Goal: Task Accomplishment & Management: Use online tool/utility

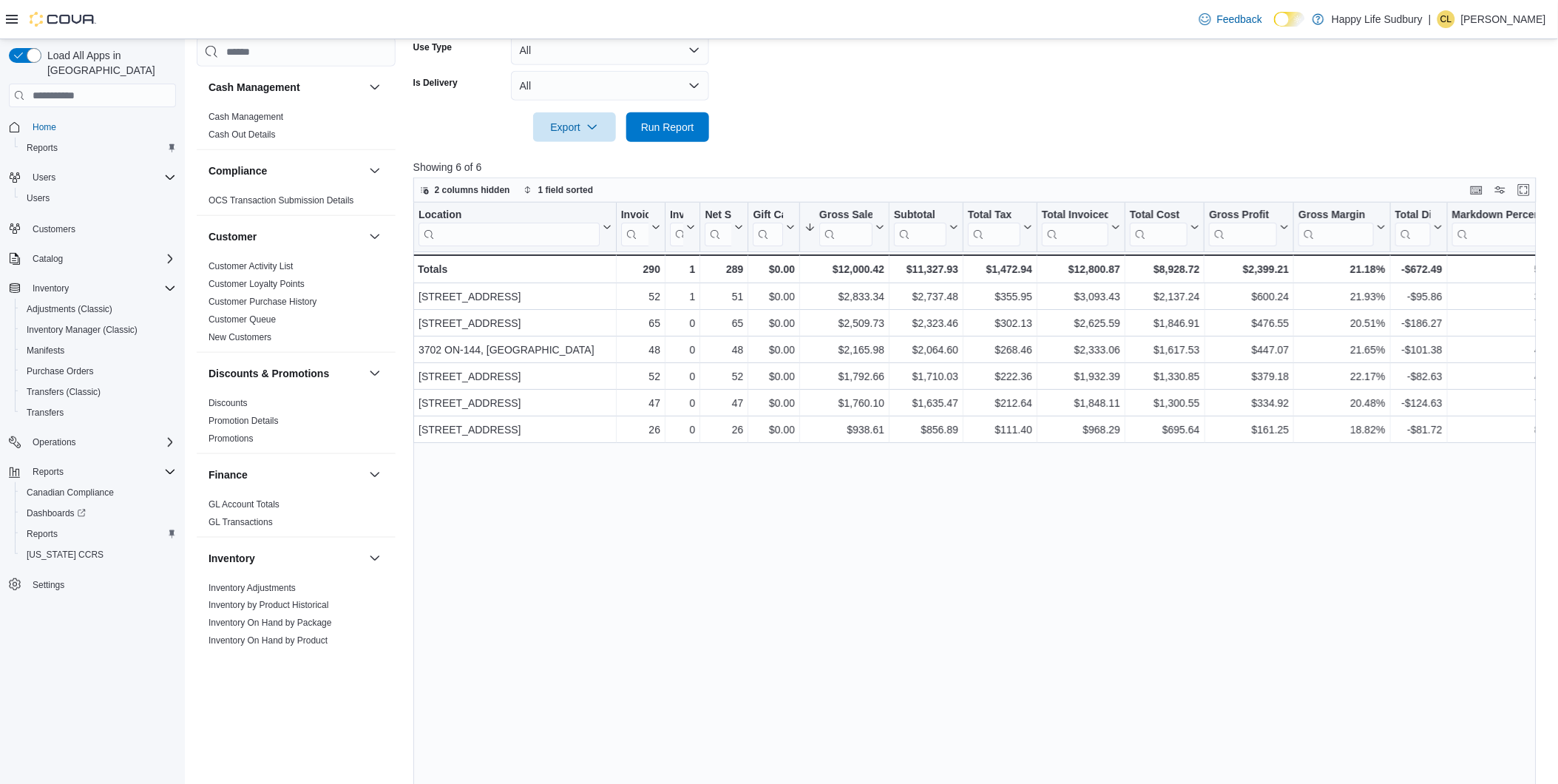
scroll to position [819, 0]
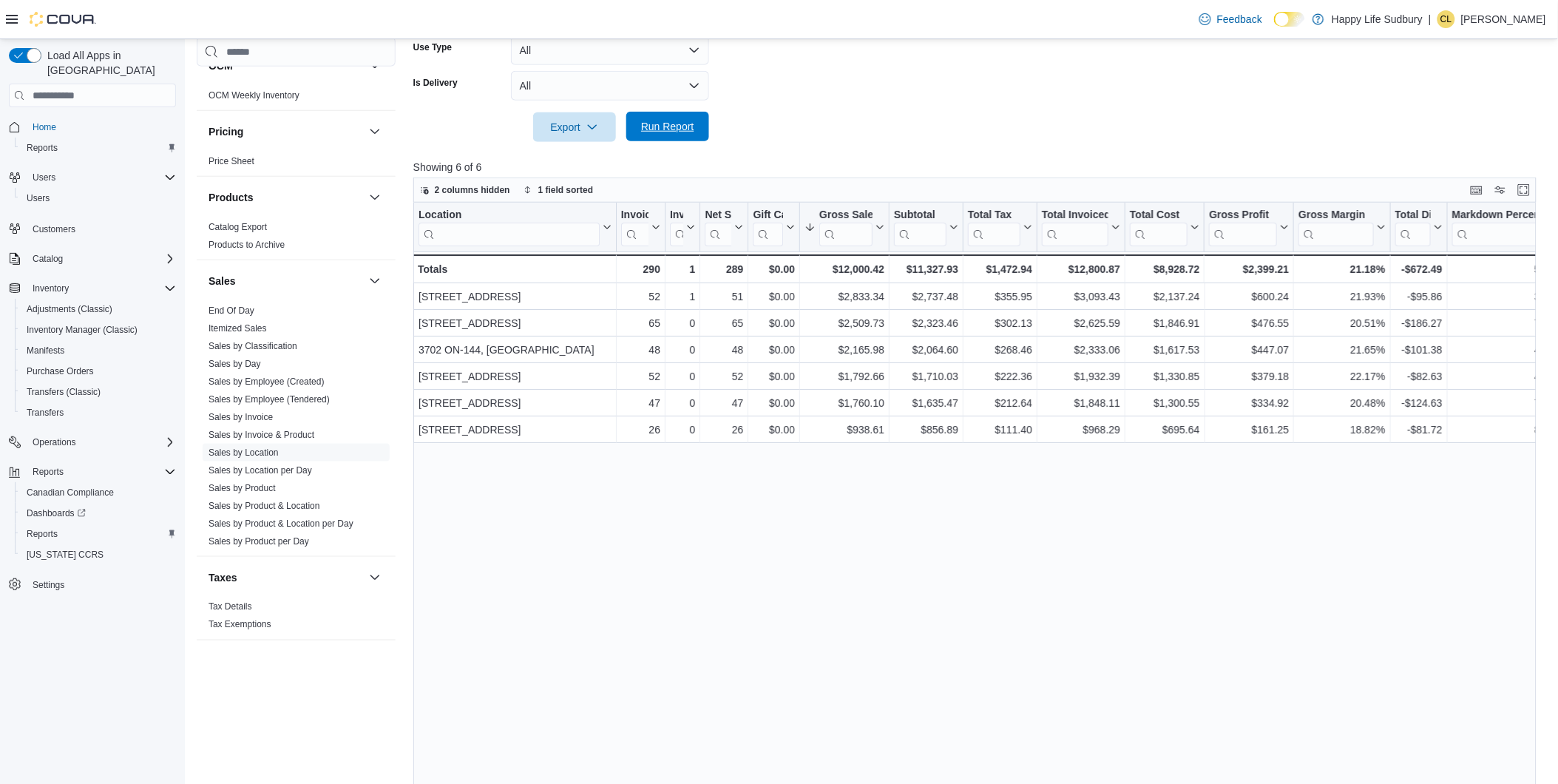
click at [663, 120] on span "Run Report" at bounding box center [667, 127] width 53 height 15
click at [673, 122] on span "Run Report" at bounding box center [667, 127] width 53 height 15
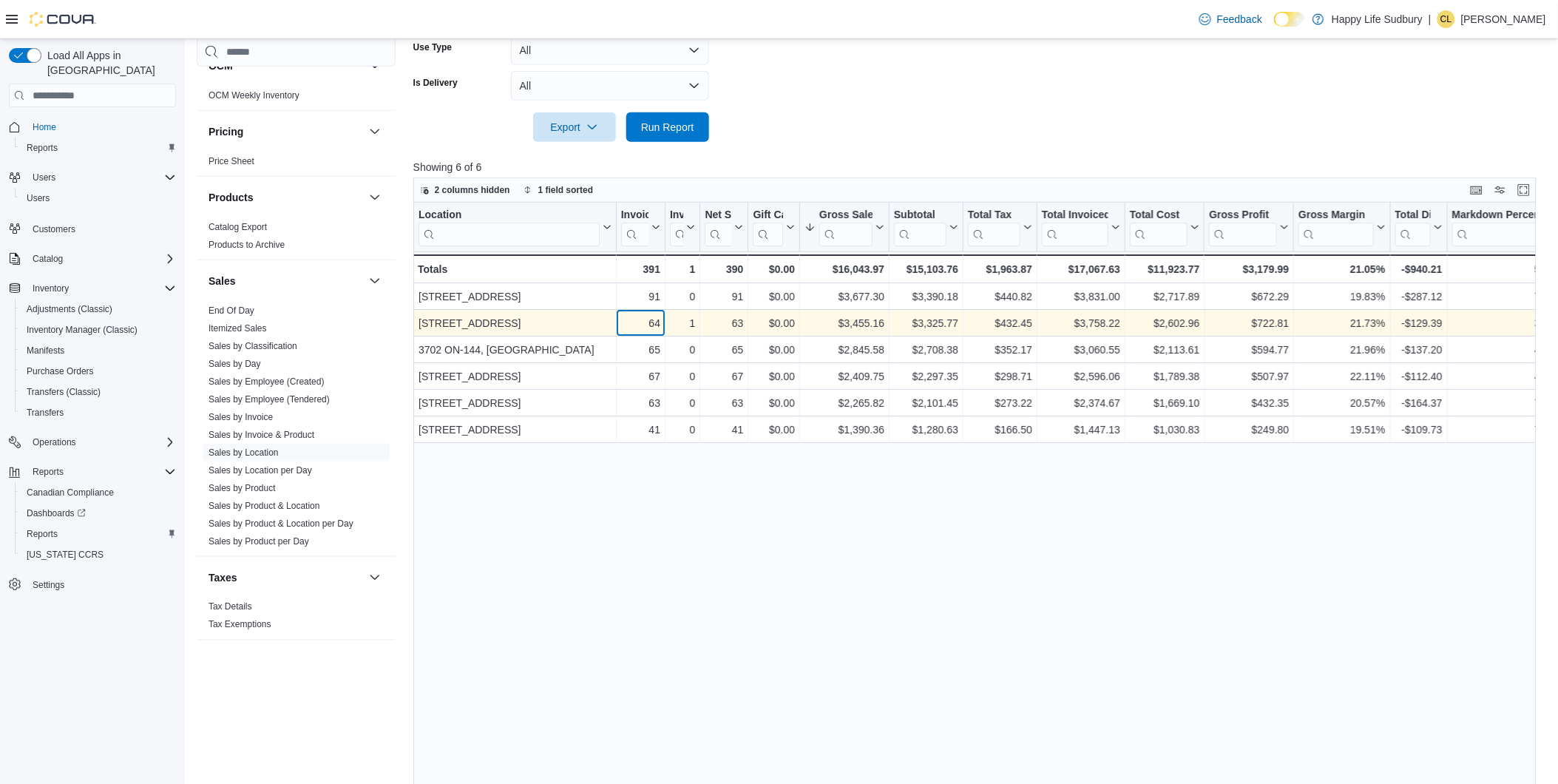
click at [657, 319] on div "64" at bounding box center [640, 322] width 39 height 18
click at [854, 322] on div "$3,455.16" at bounding box center [845, 322] width 80 height 18
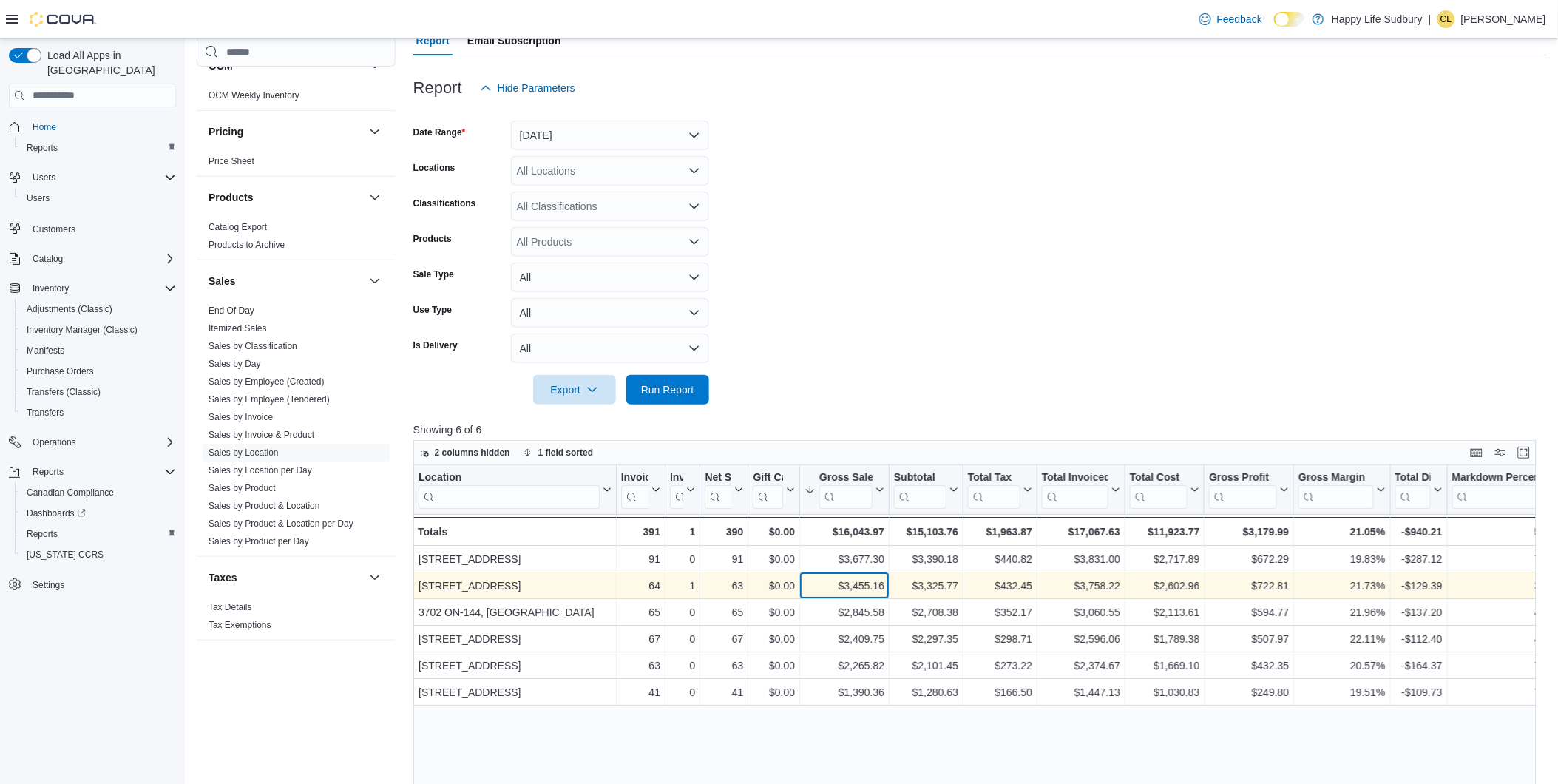
scroll to position [0, 0]
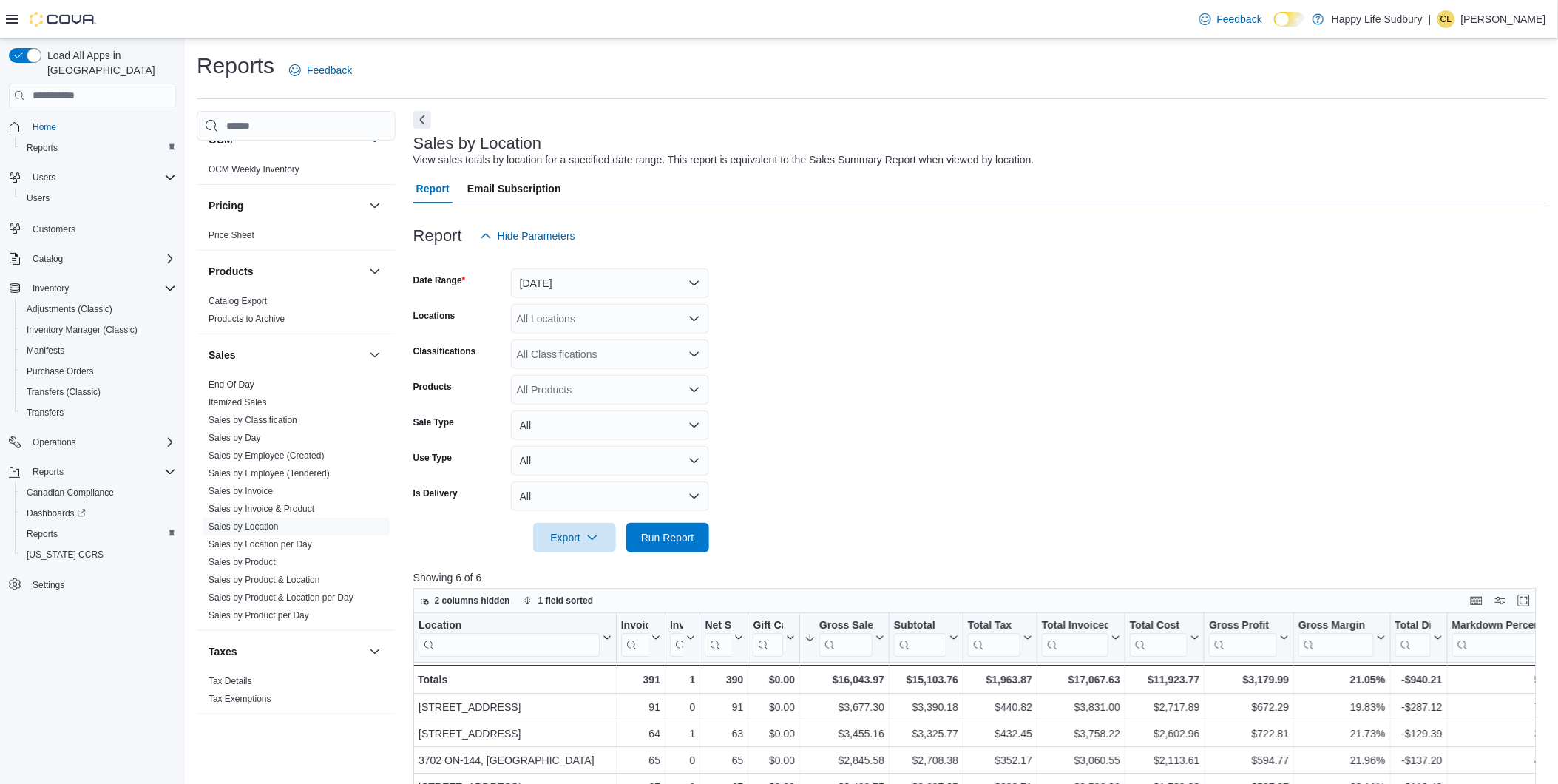
click at [1018, 301] on form "Date Range [DATE] Locations All Locations Classifications All Classifications P…" at bounding box center [981, 401] width 1134 height 302
click at [664, 537] on span "Run Report" at bounding box center [667, 537] width 53 height 15
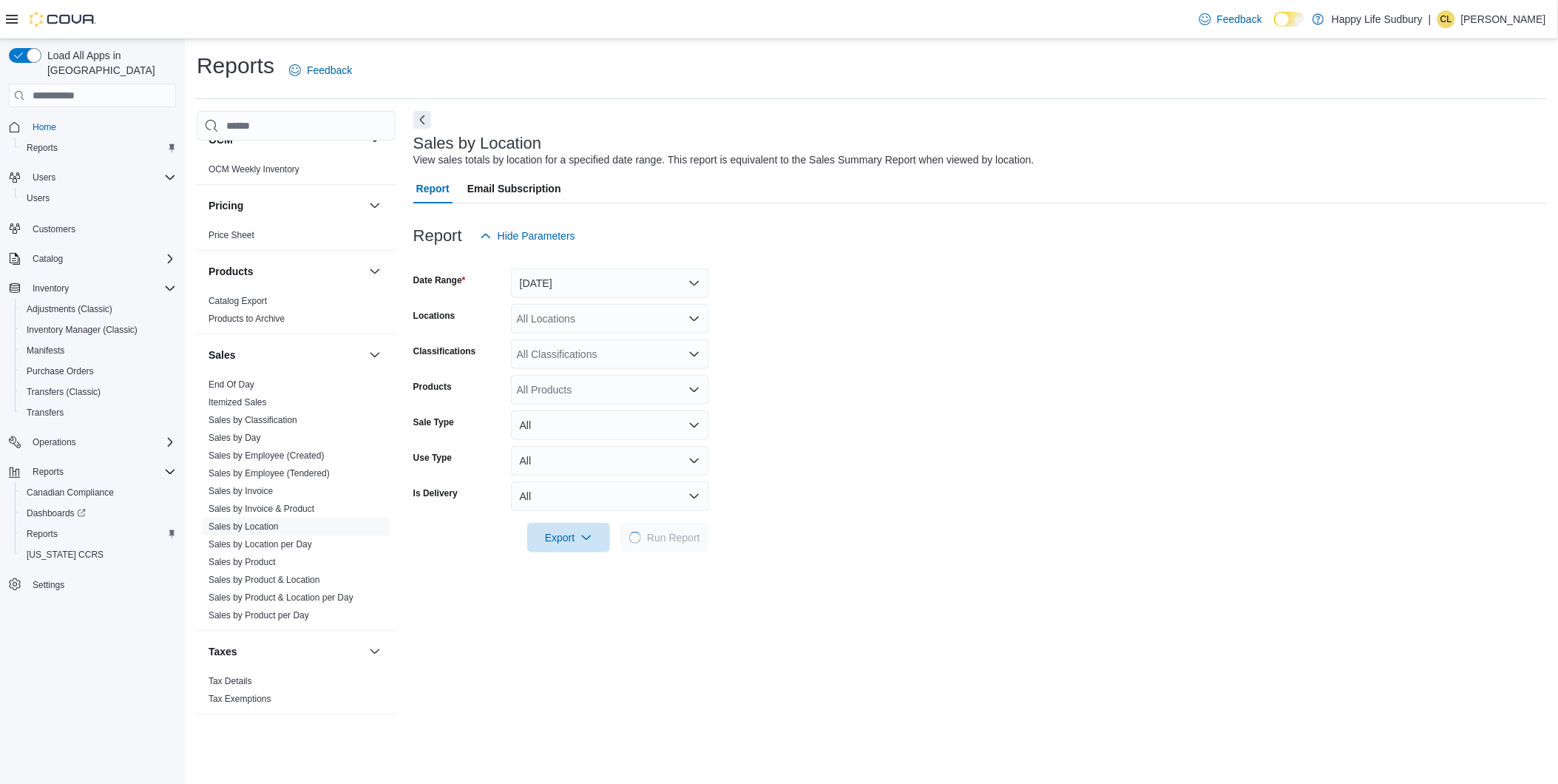
scroll to position [246, 0]
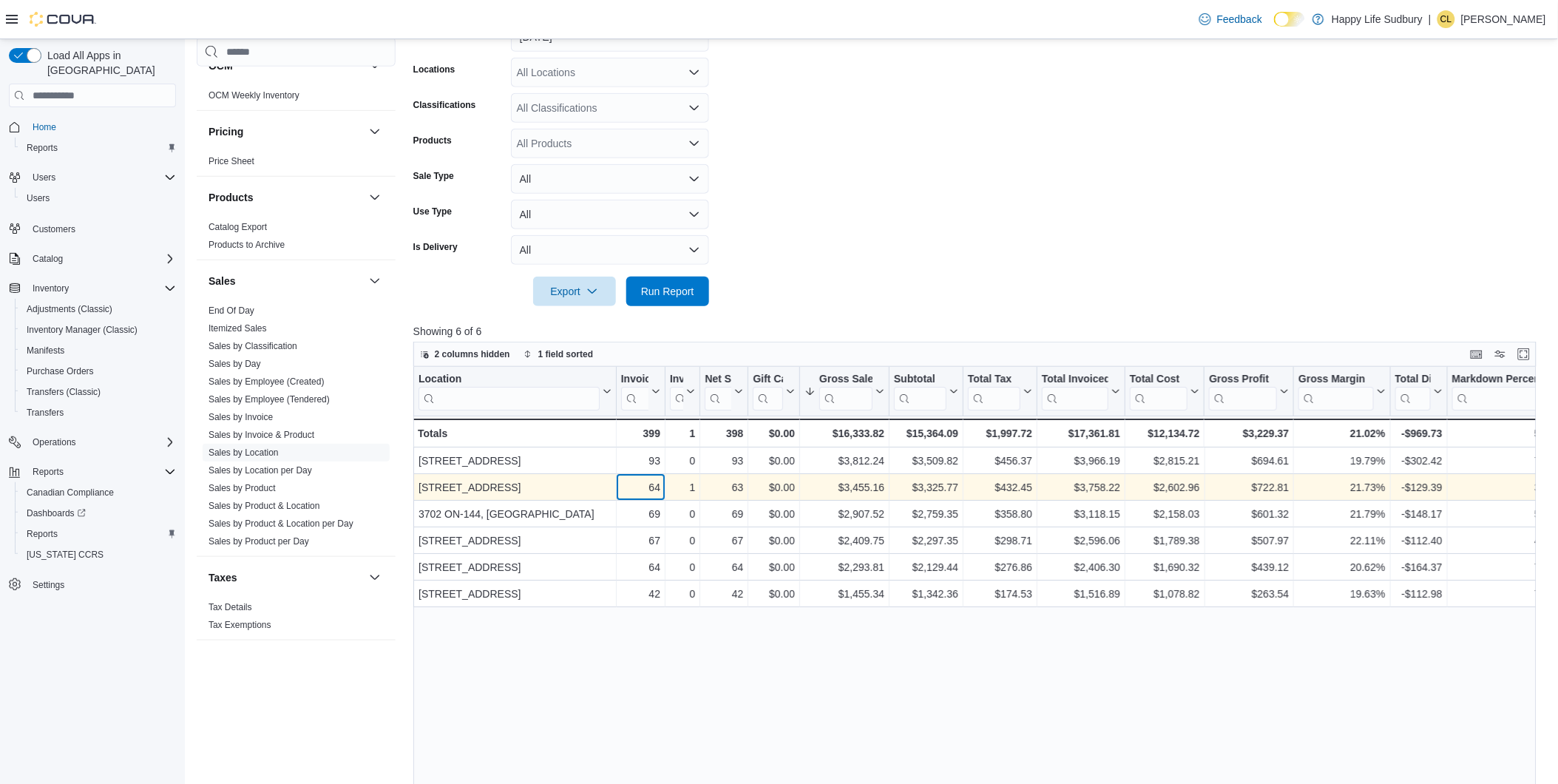
click at [637, 483] on div "64" at bounding box center [640, 487] width 39 height 18
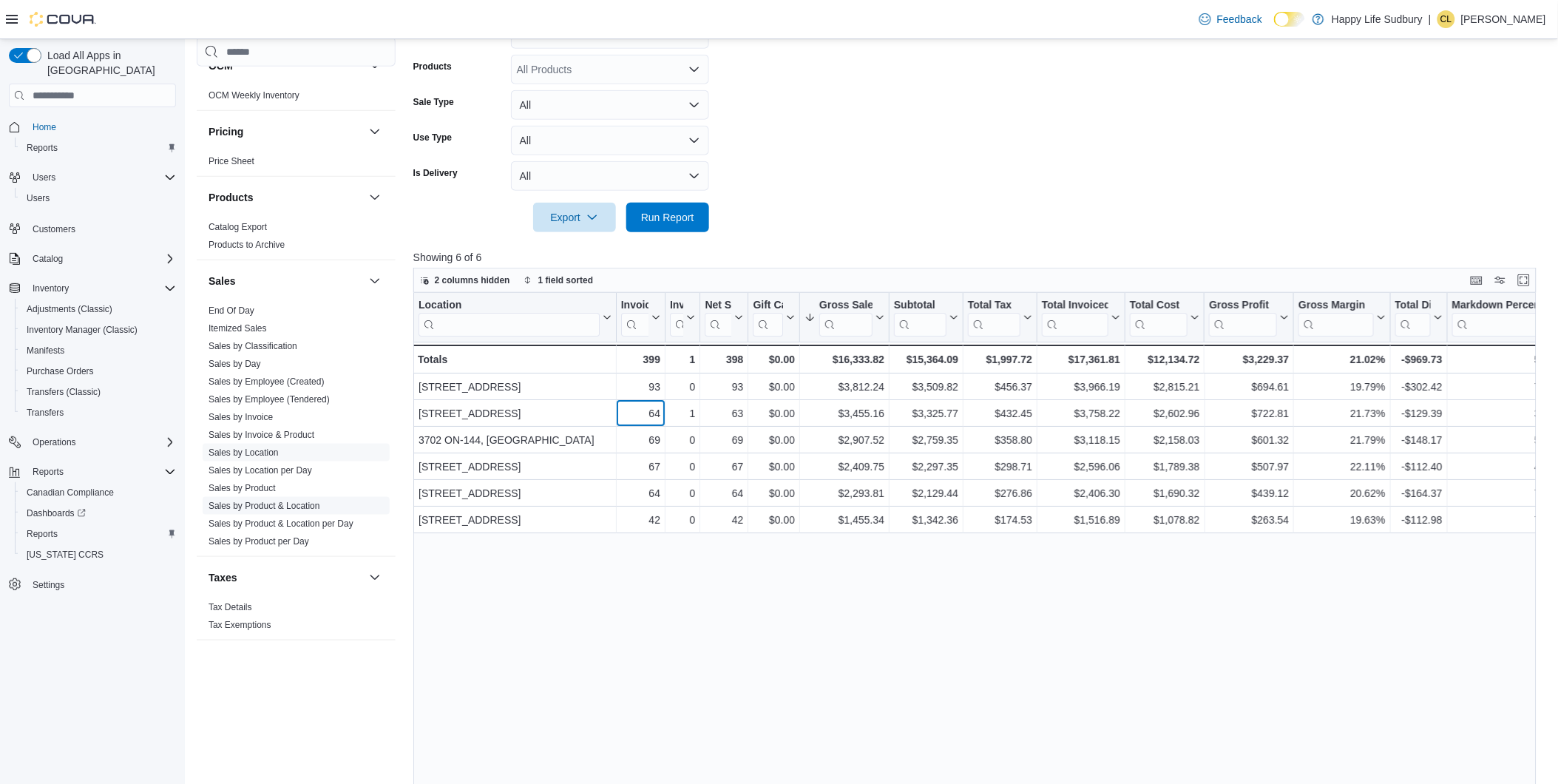
scroll to position [442, 0]
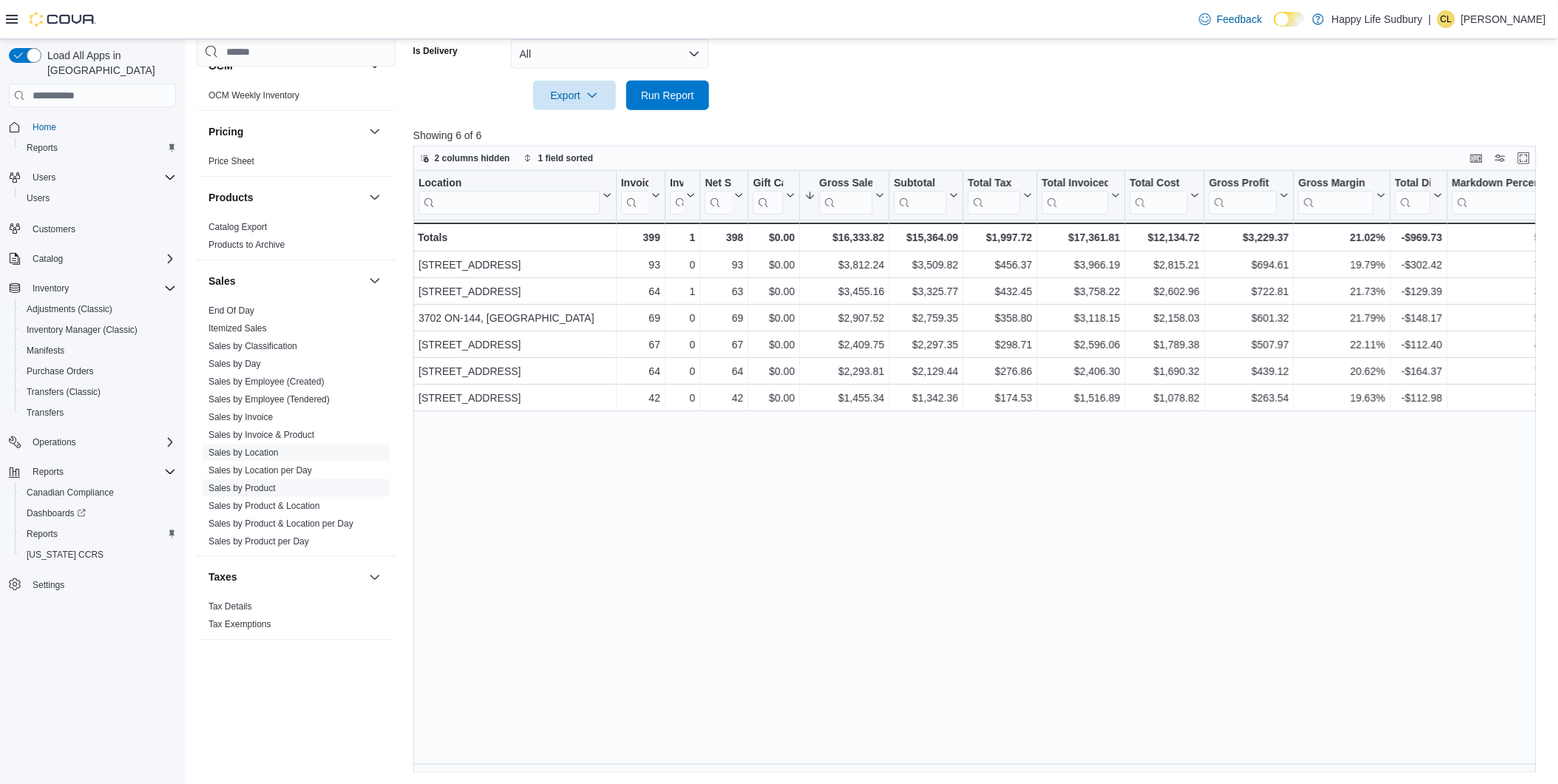
click at [247, 491] on link "Sales by Product" at bounding box center [242, 488] width 67 height 10
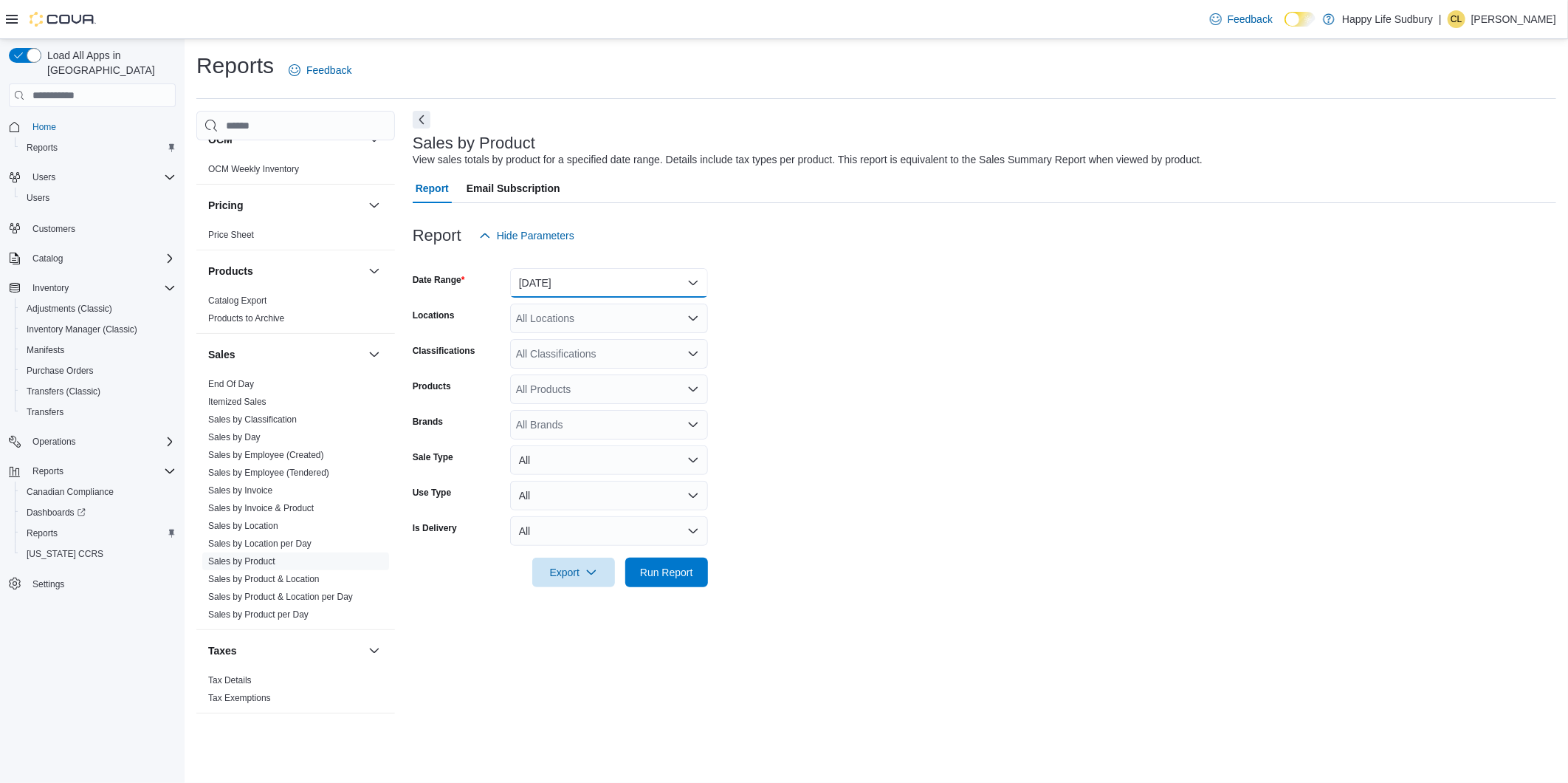
click at [539, 289] on button "[DATE]" at bounding box center [609, 283] width 198 height 30
click at [542, 342] on span "[DATE]" at bounding box center [617, 341] width 168 height 18
drag, startPoint x: 679, startPoint y: 562, endPoint x: 676, endPoint y: 572, distance: 10.4
click at [676, 570] on span "Run Report" at bounding box center [666, 572] width 65 height 30
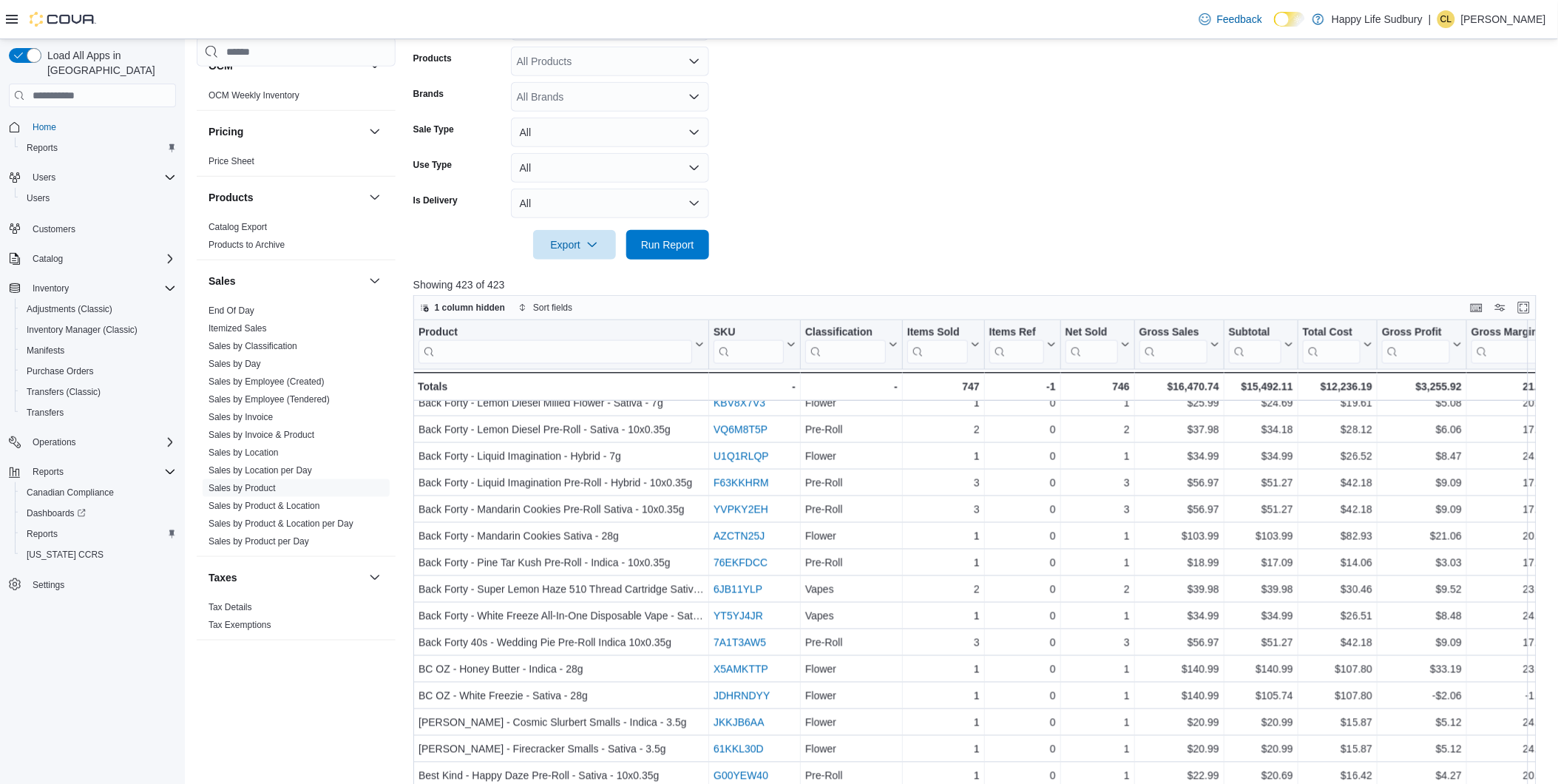
scroll to position [411, 0]
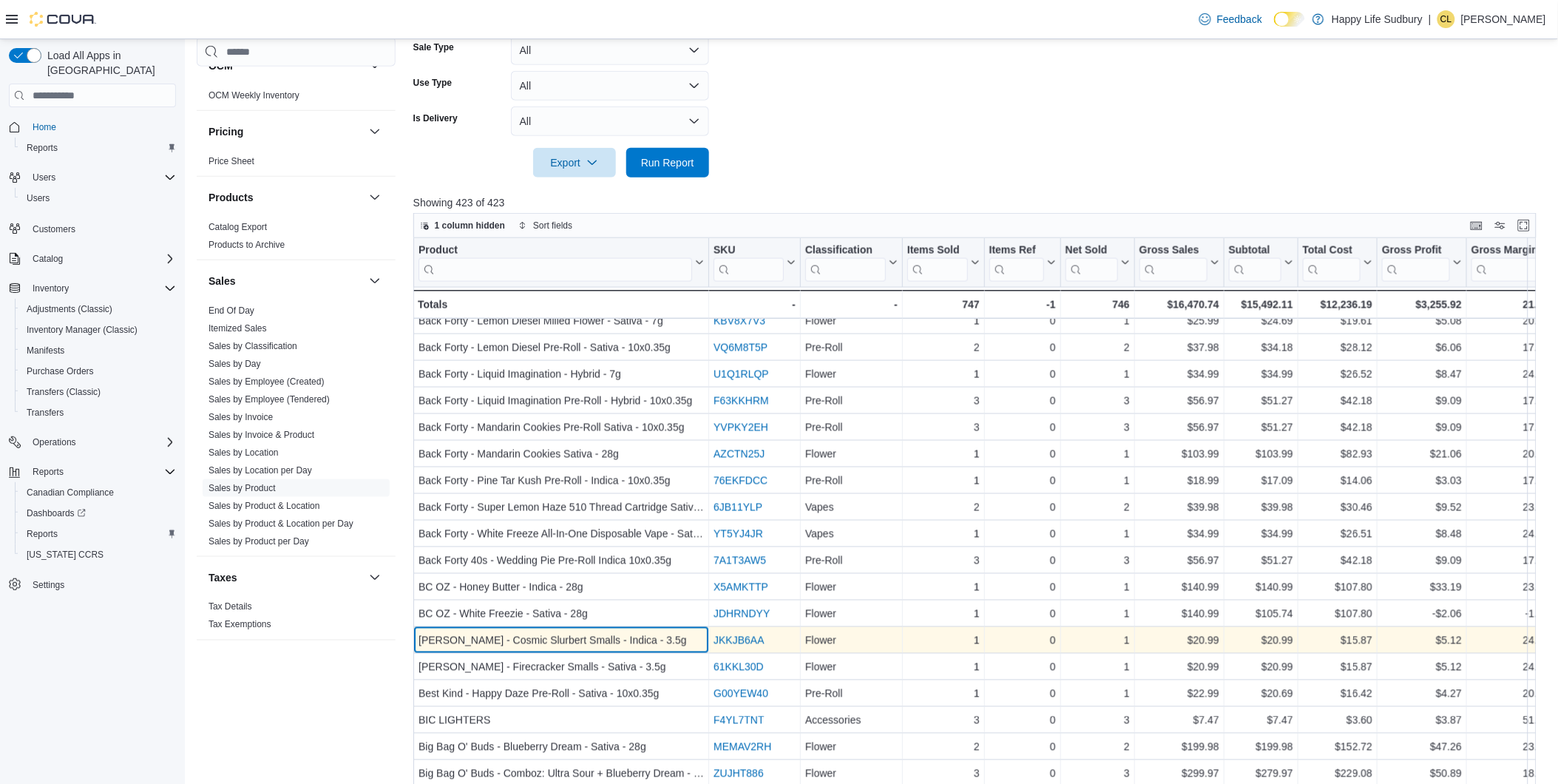
click at [609, 633] on div "[PERSON_NAME] - Cosmic Slurbert Smalls - Indica - 3.5g" at bounding box center [561, 640] width 285 height 18
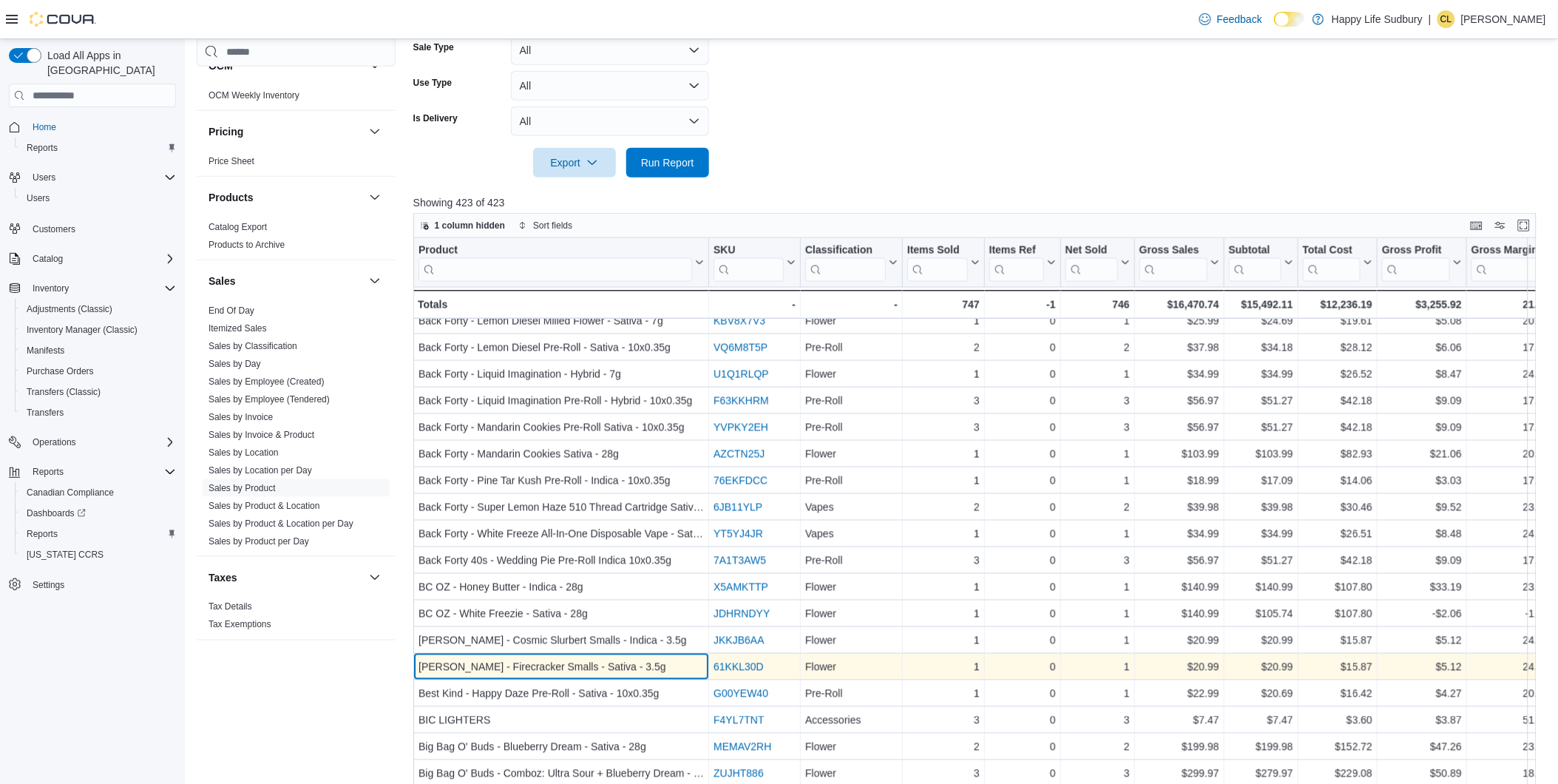
click at [603, 658] on div "[PERSON_NAME] - Firecracker Smalls - Sativa - 3.5g" at bounding box center [561, 667] width 285 height 18
click at [608, 664] on div "[PERSON_NAME] - Firecracker Smalls - Sativa - 3.5g" at bounding box center [561, 667] width 285 height 18
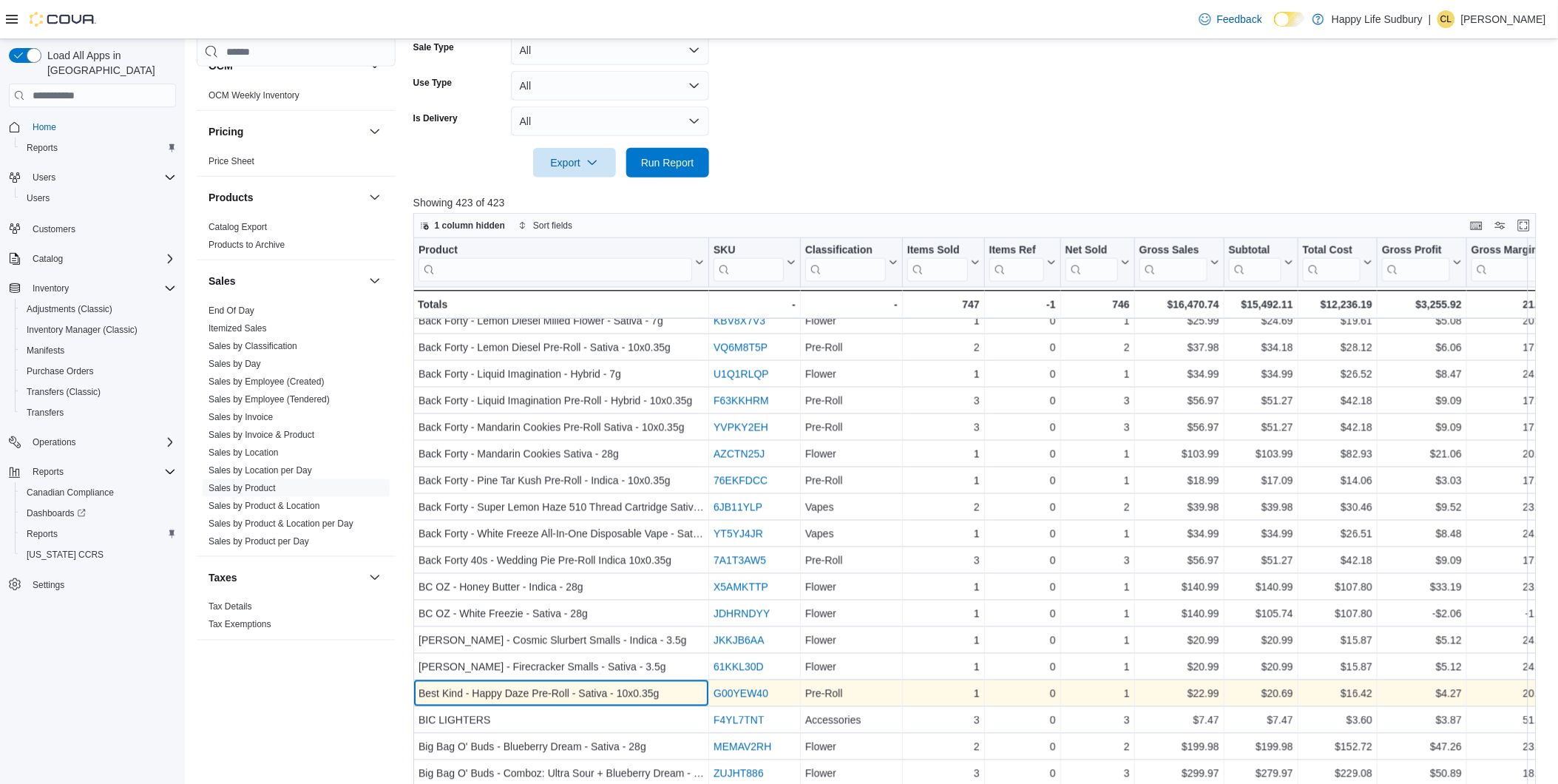
click at [615, 684] on div "Best Kind - Happy Daze Pre-Roll - Sativa - 10x0.35g" at bounding box center [561, 693] width 285 height 18
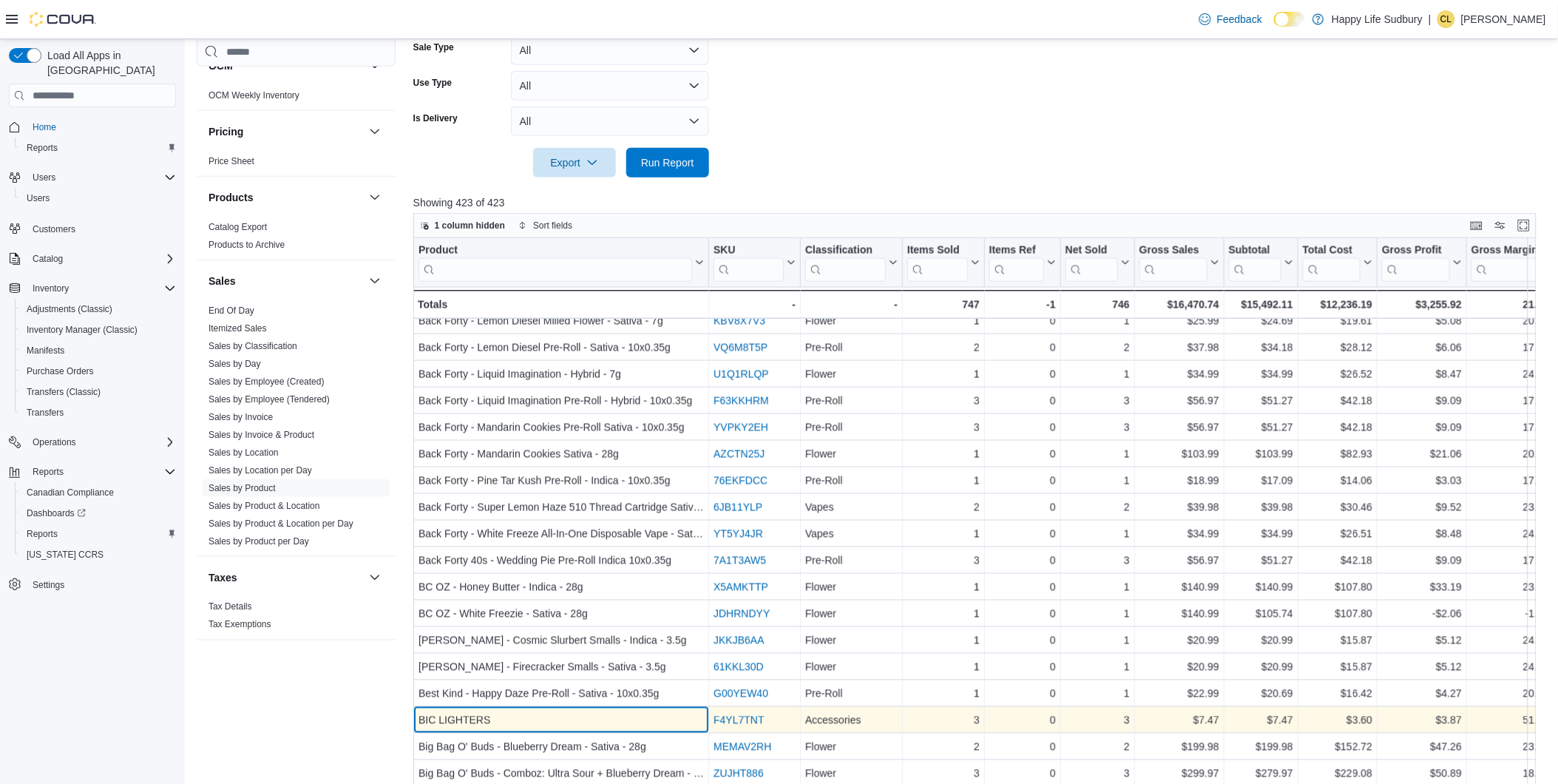
click at [630, 707] on div "BIC LIGHTERS - Product, column 1, row 47" at bounding box center [562, 720] width 296 height 27
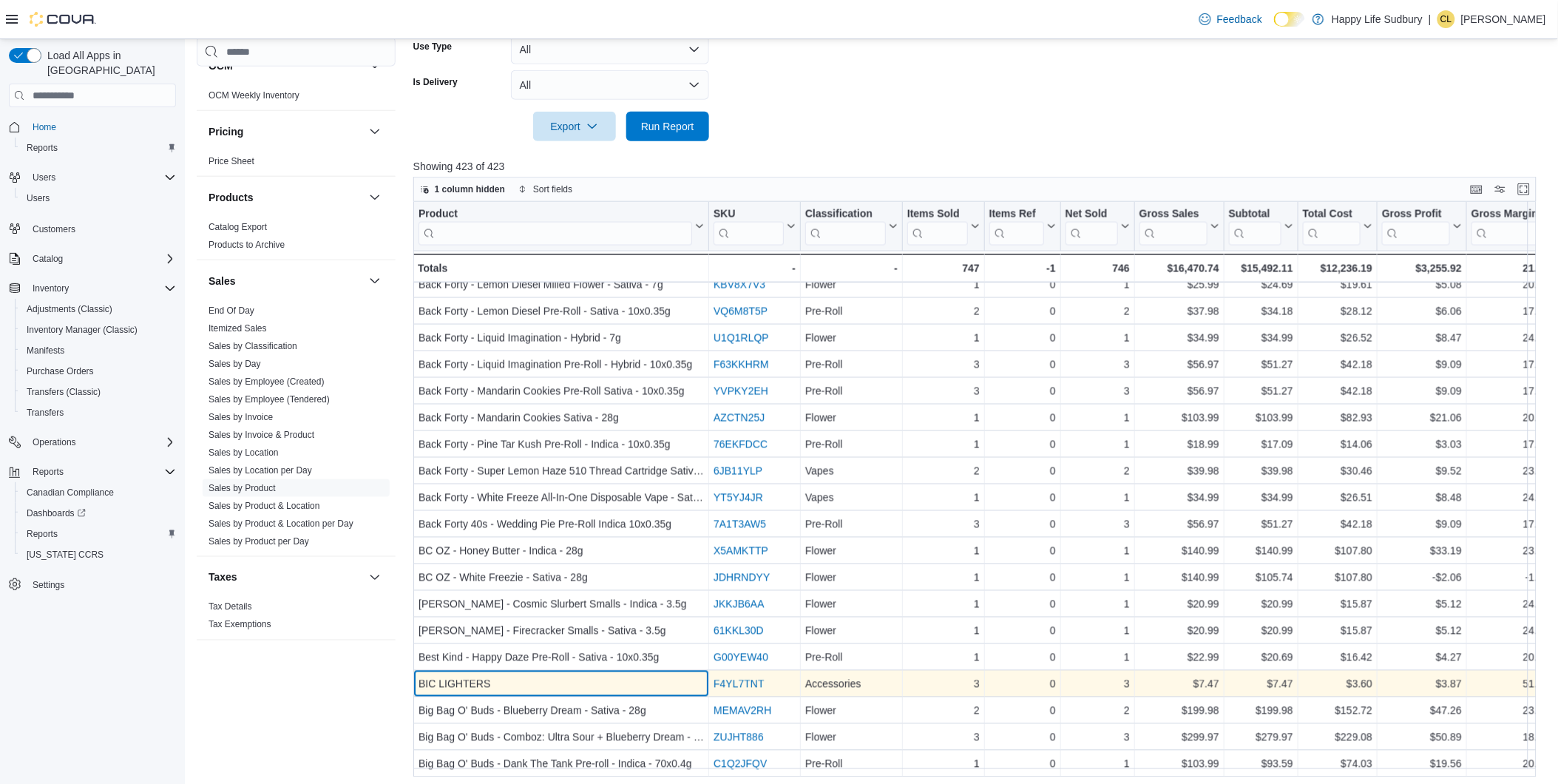
scroll to position [478, 0]
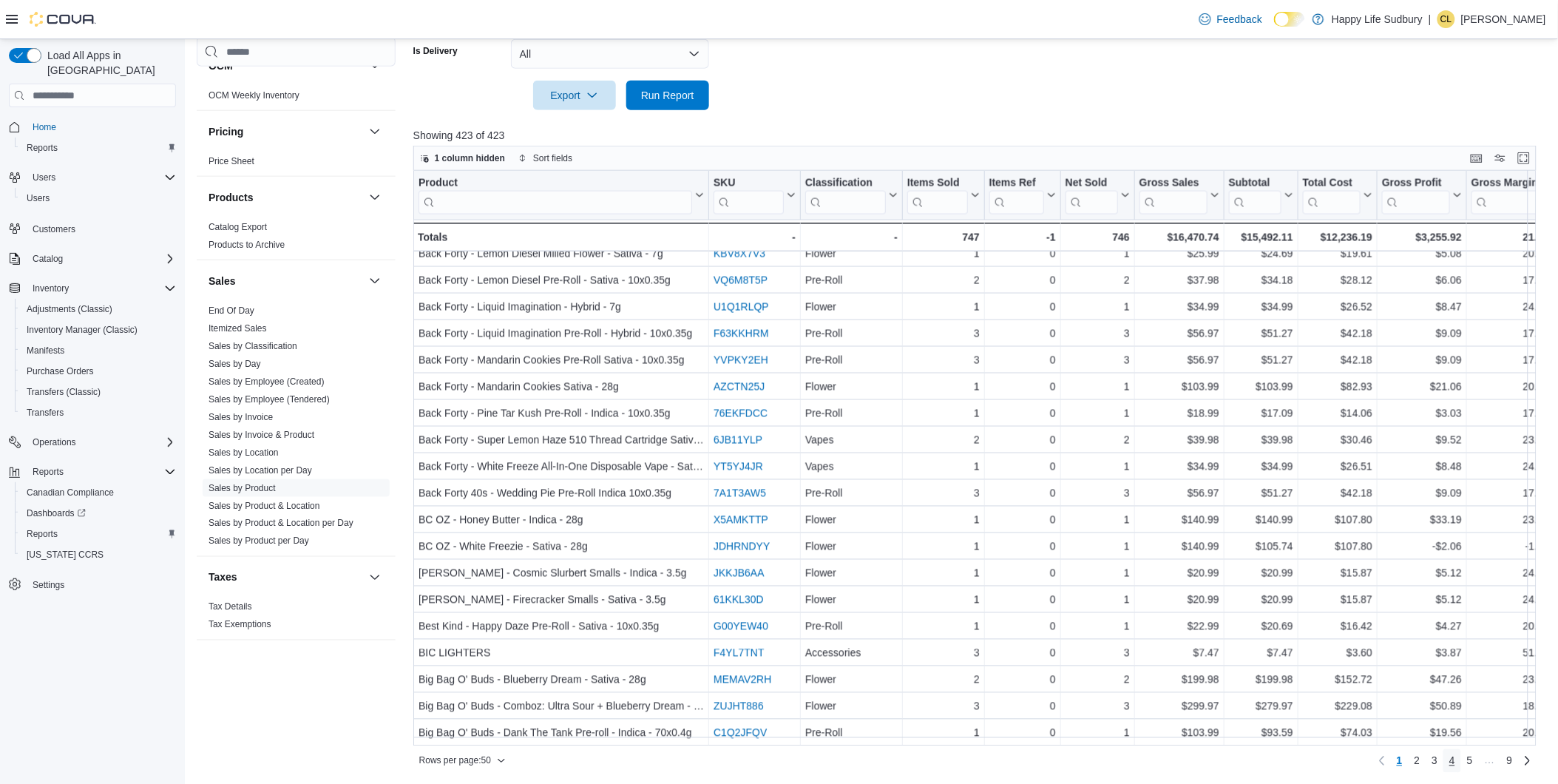
click at [1457, 763] on link "4" at bounding box center [1452, 760] width 18 height 23
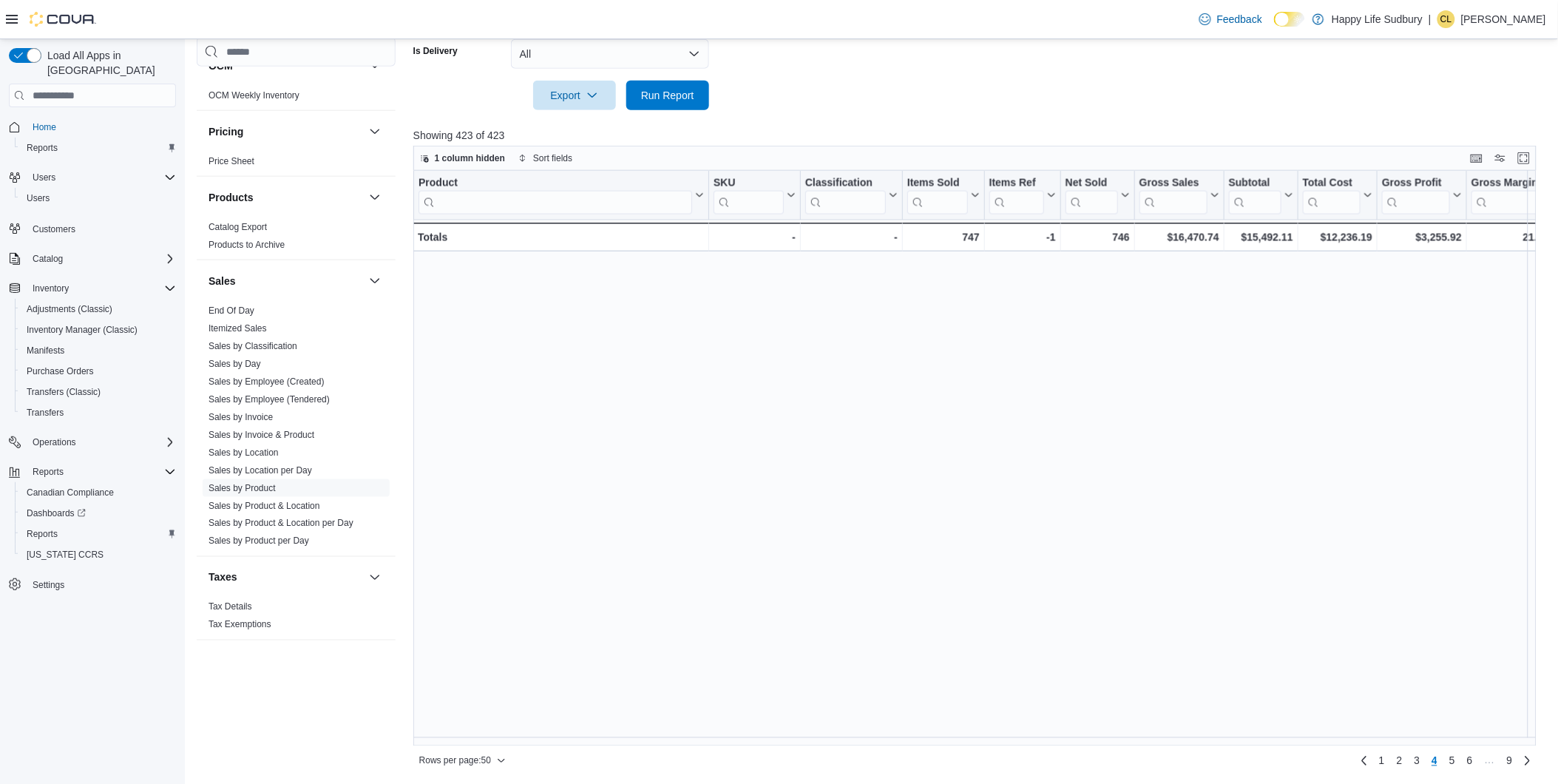
scroll to position [0, 0]
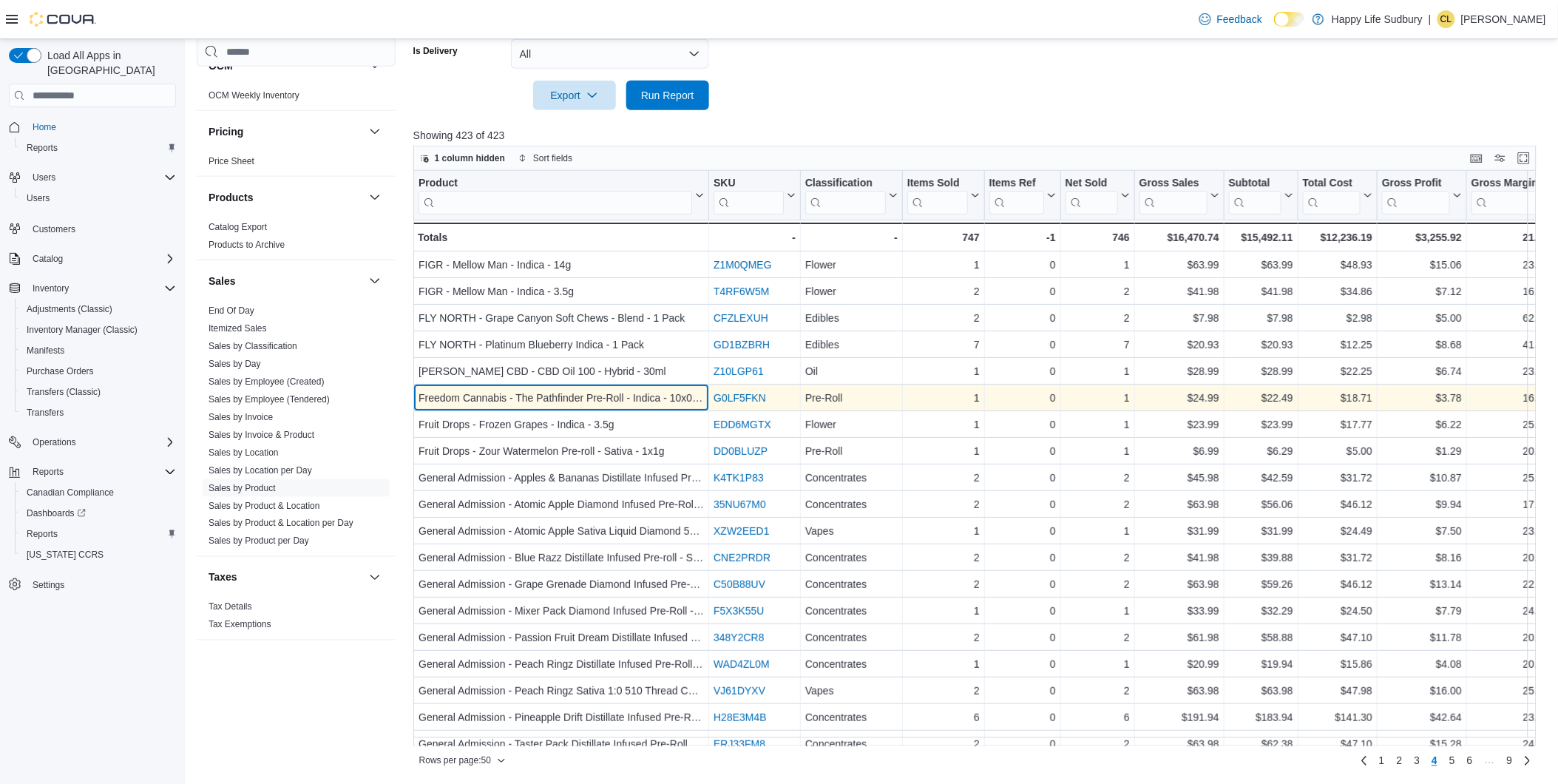
click at [599, 392] on div "Freedom Cannabis - The Pathfinder Pre-Roll - Indica - 10x0.5g" at bounding box center [561, 398] width 285 height 18
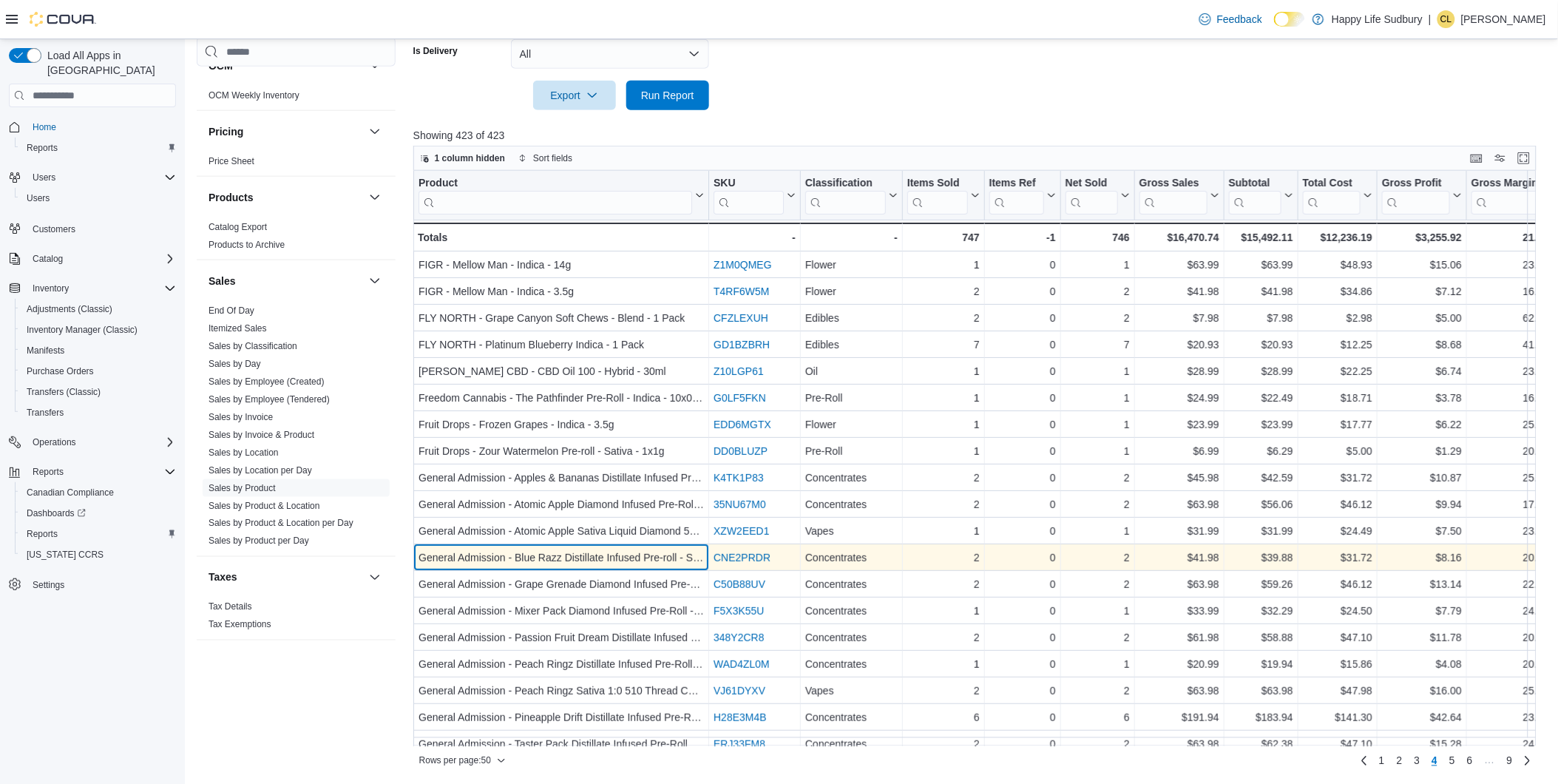
click at [608, 559] on div "General Admission - Blue Razz Distillate Infused Pre-roll - Sativa - 3x0.5g" at bounding box center [561, 557] width 285 height 18
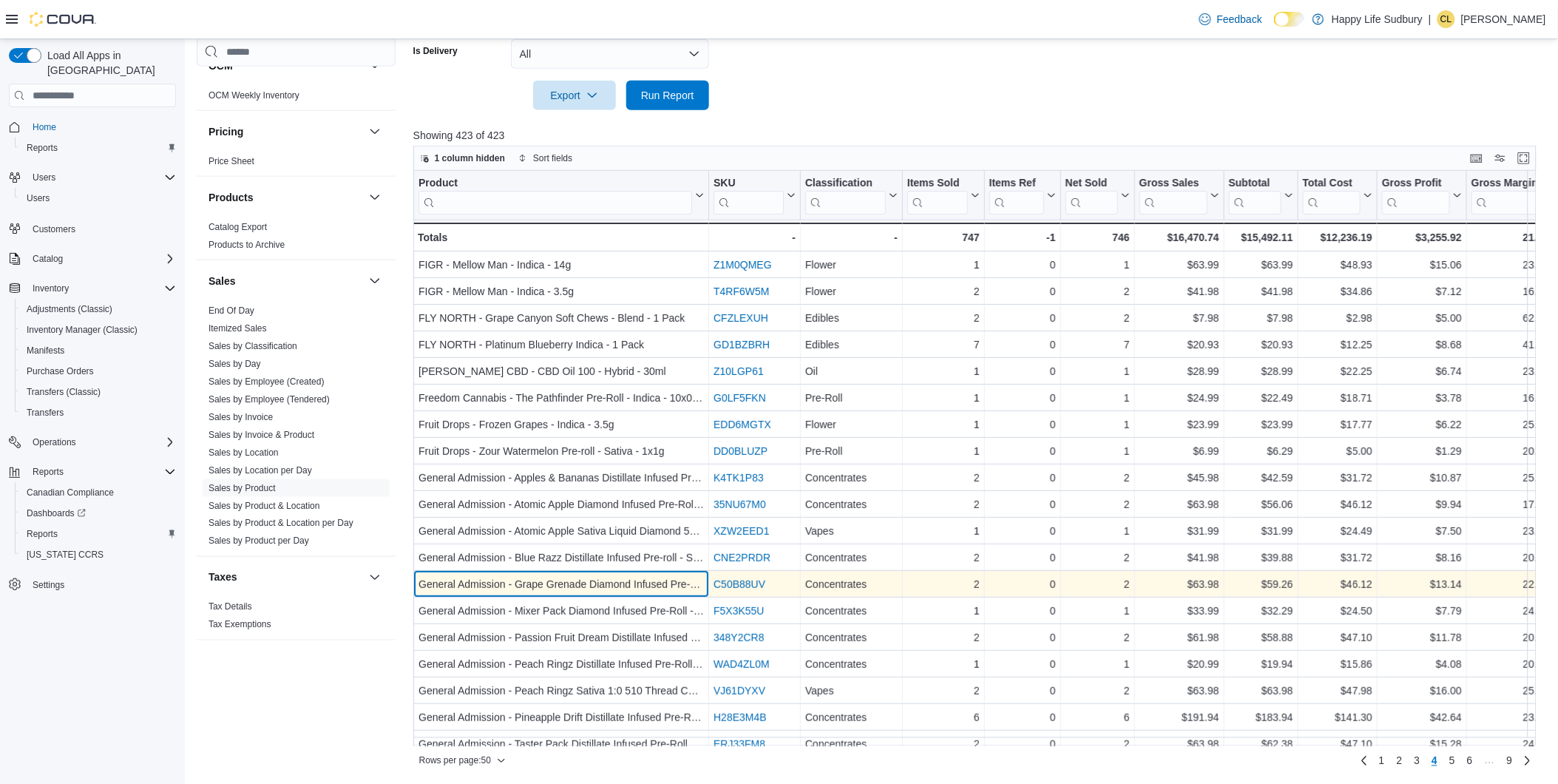
click at [612, 576] on div "General Admission - Grape Grenade Diamond Infused Pre-Roll - Indica - 3x0.5g" at bounding box center [561, 584] width 285 height 18
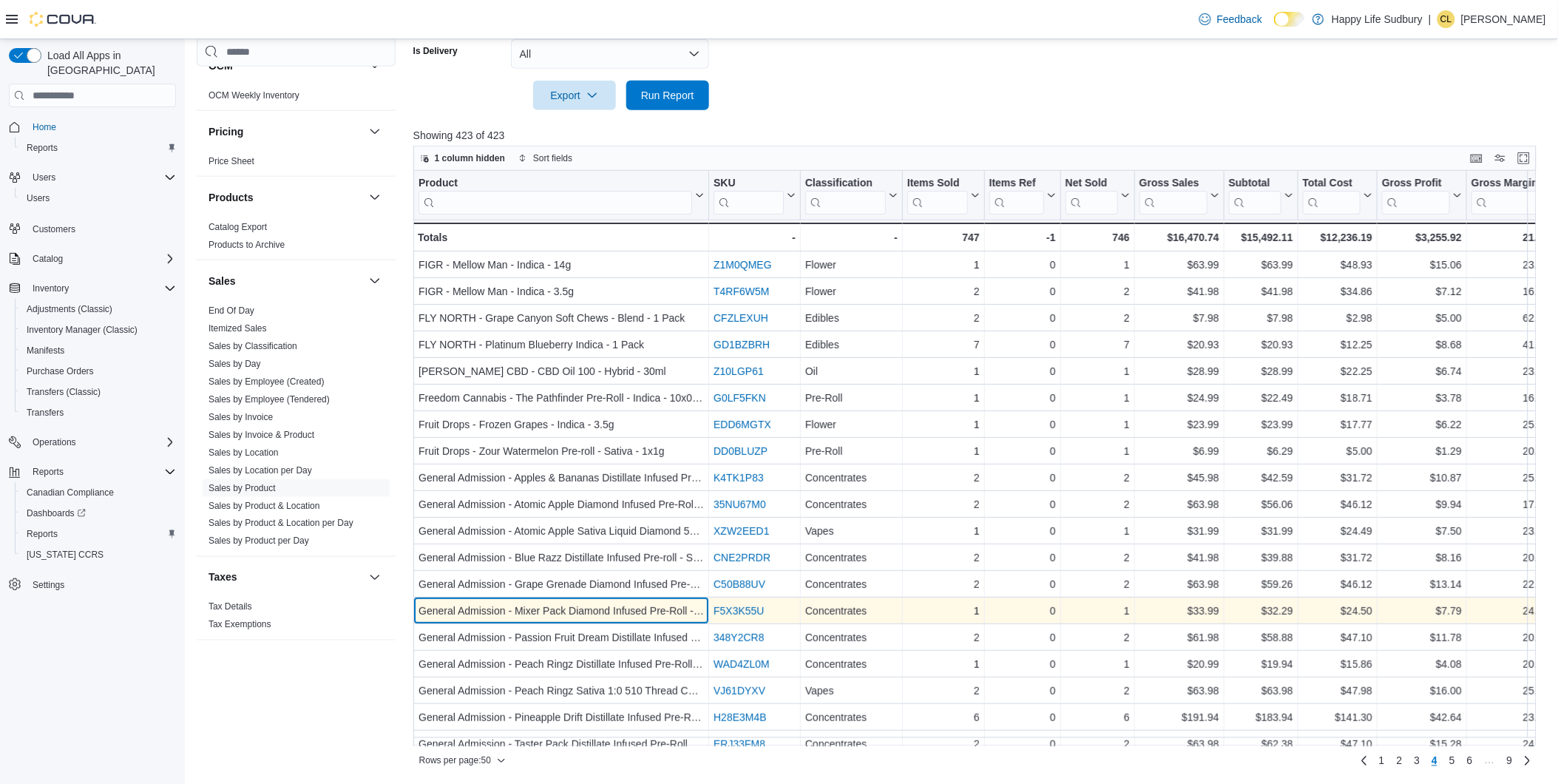
click at [630, 607] on div "General Admission - Mixer Pack Diamond Infused Pre-Roll - Hybrid - 3x0.5g" at bounding box center [561, 610] width 285 height 18
click at [630, 612] on div "General Admission - Mixer Pack Diamond Infused Pre-Roll - Hybrid - 3x0.5g" at bounding box center [561, 610] width 285 height 18
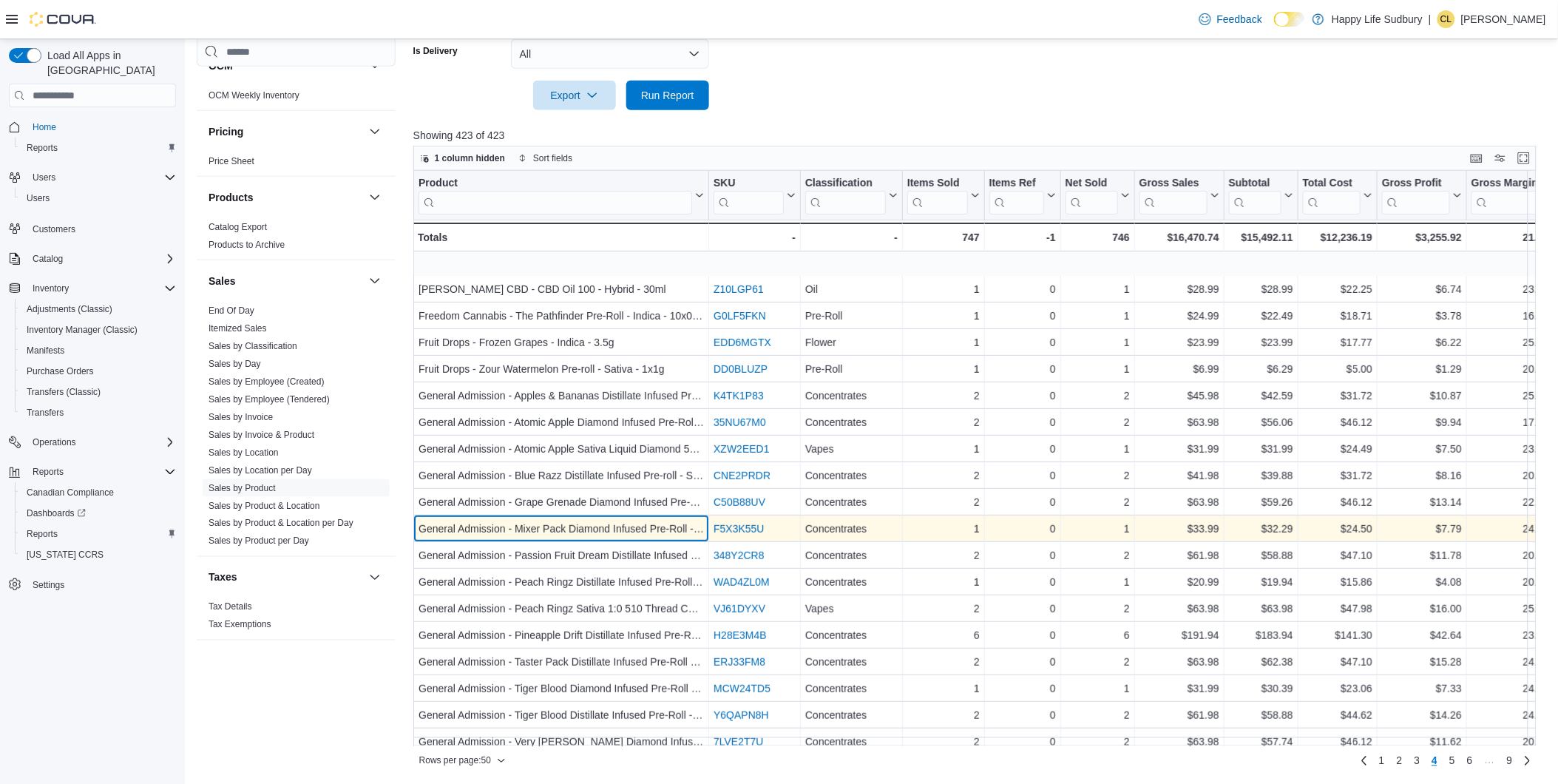
scroll to position [164, 0]
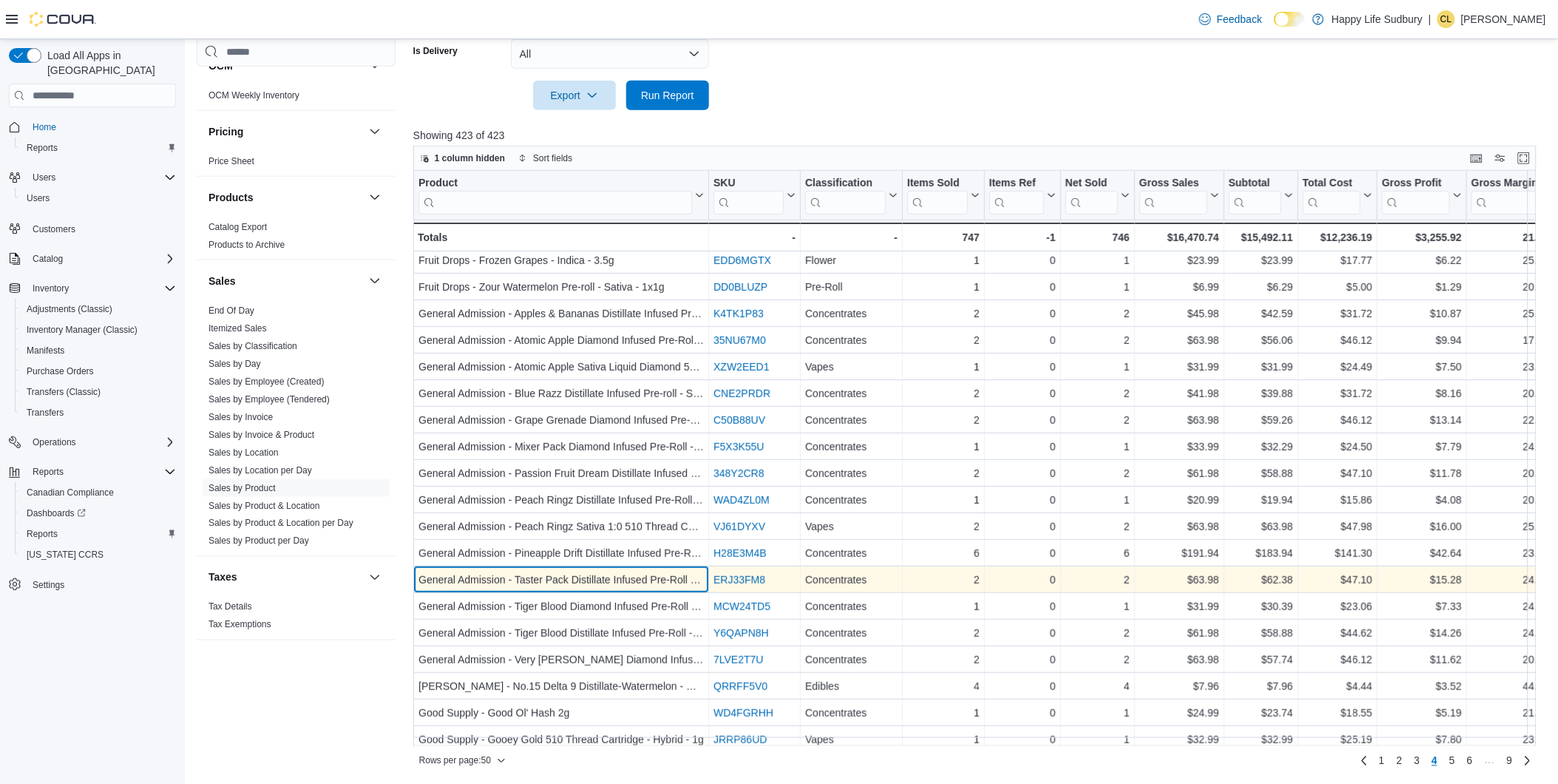
click at [627, 582] on div "General Admission - Taster Pack Distillate Infused Pre-Roll - Hybrid - 5x0.5g" at bounding box center [561, 579] width 285 height 18
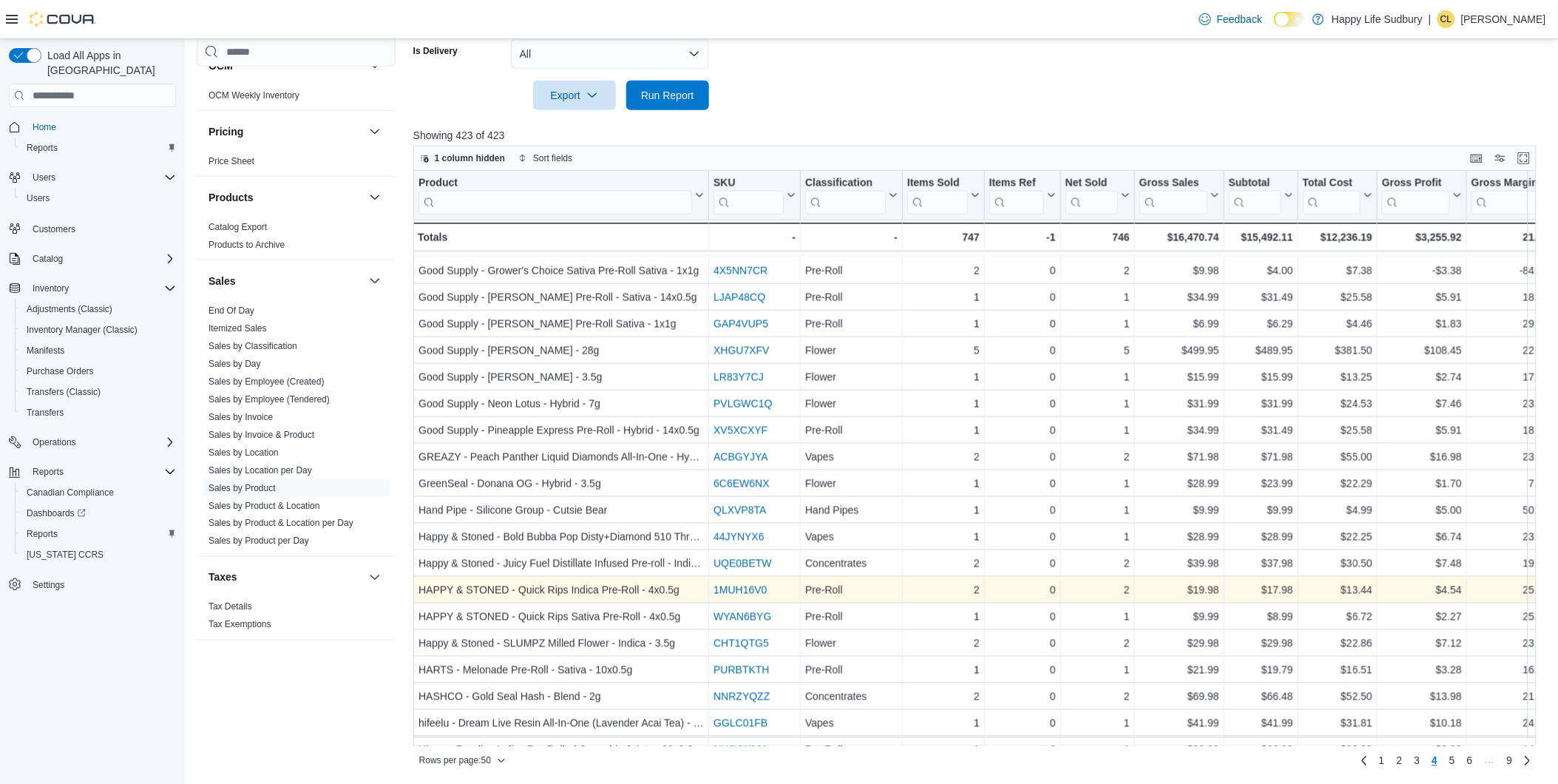
scroll to position [821, 0]
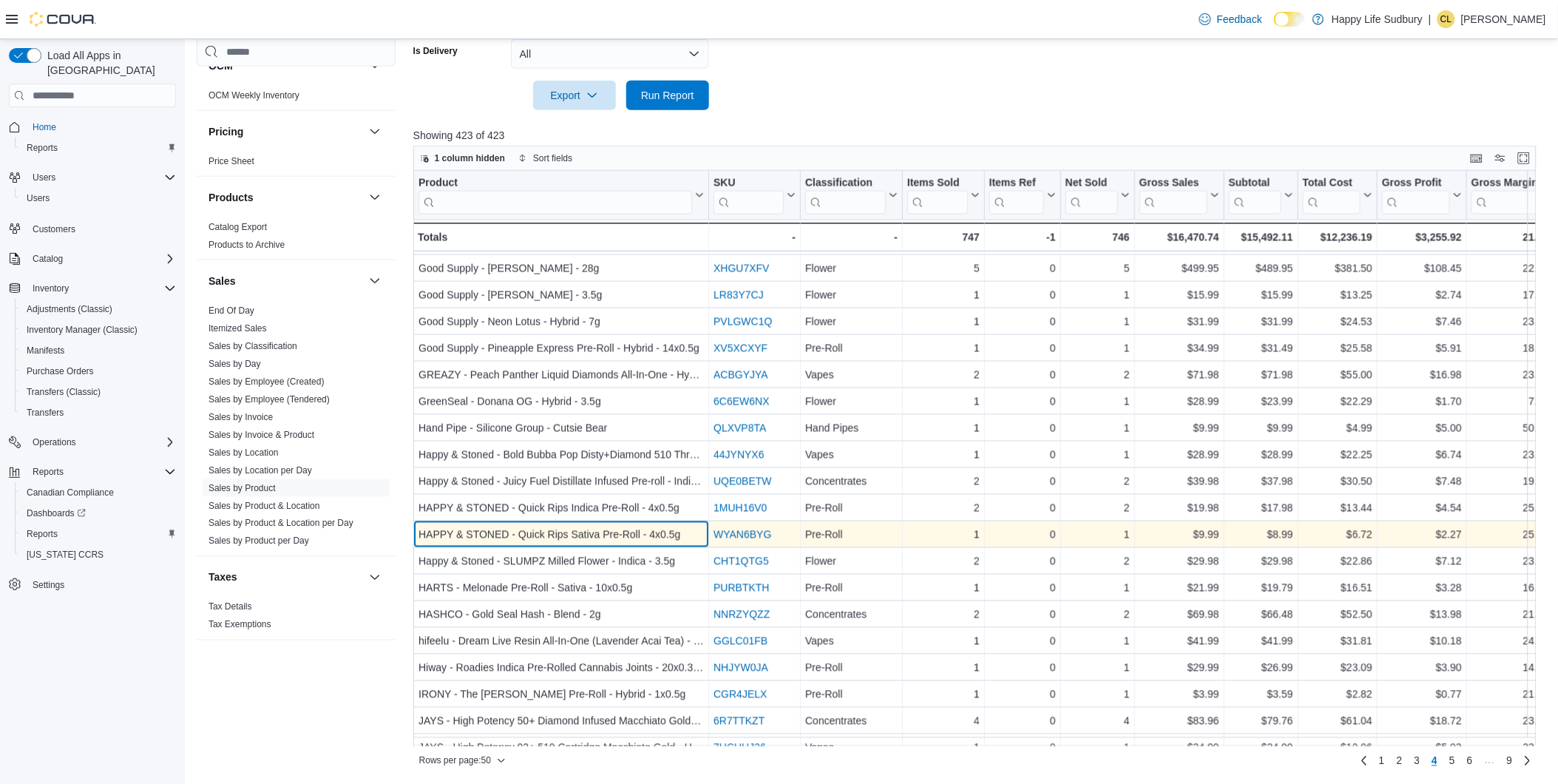
click at [541, 540] on div "HAPPY & STONED - Quick Rips Sativa Pre-Roll - 4x0.5g" at bounding box center [561, 534] width 285 height 18
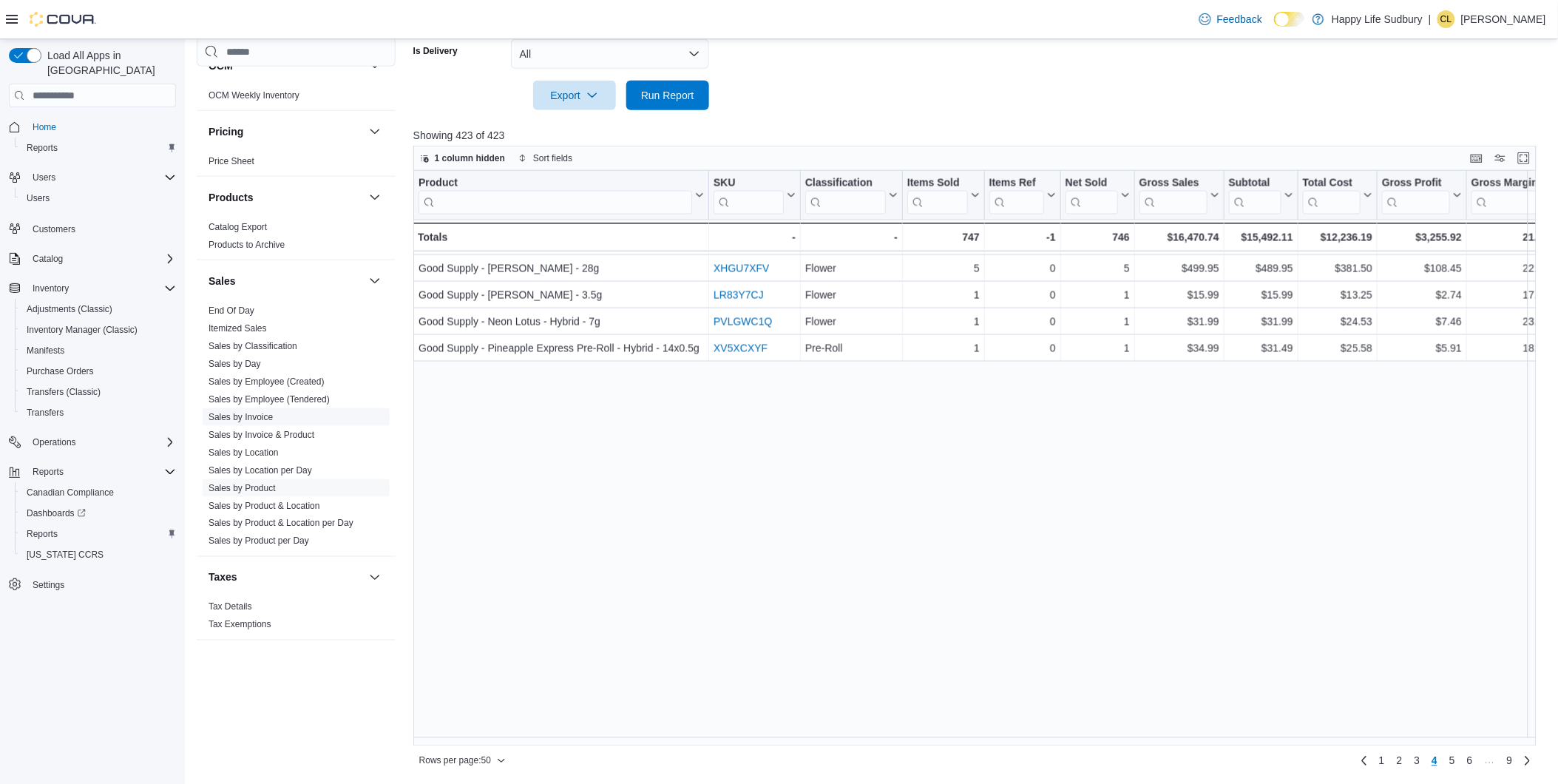
scroll to position [0, 0]
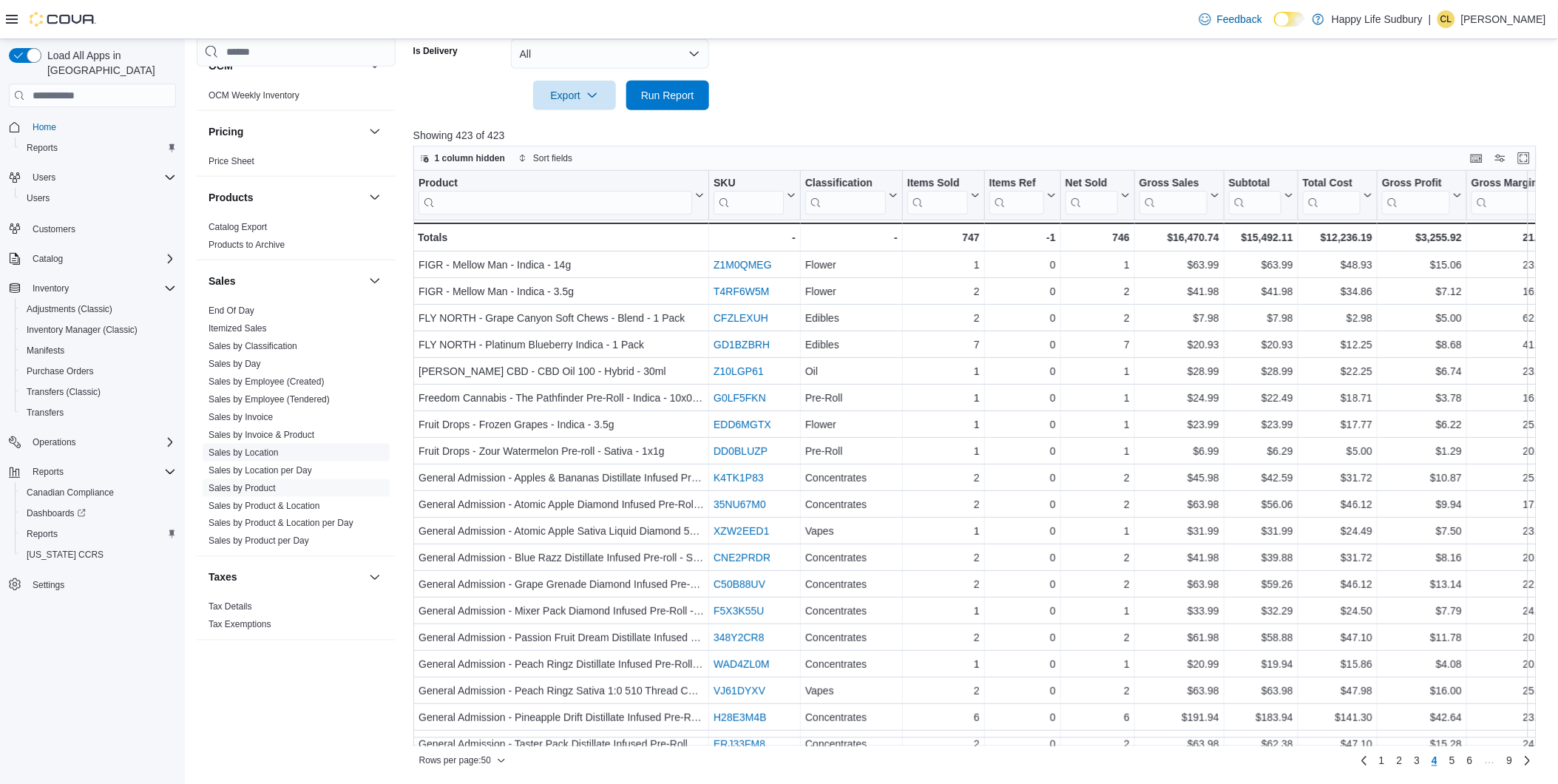
click at [264, 455] on link "Sales by Location" at bounding box center [243, 452] width 70 height 10
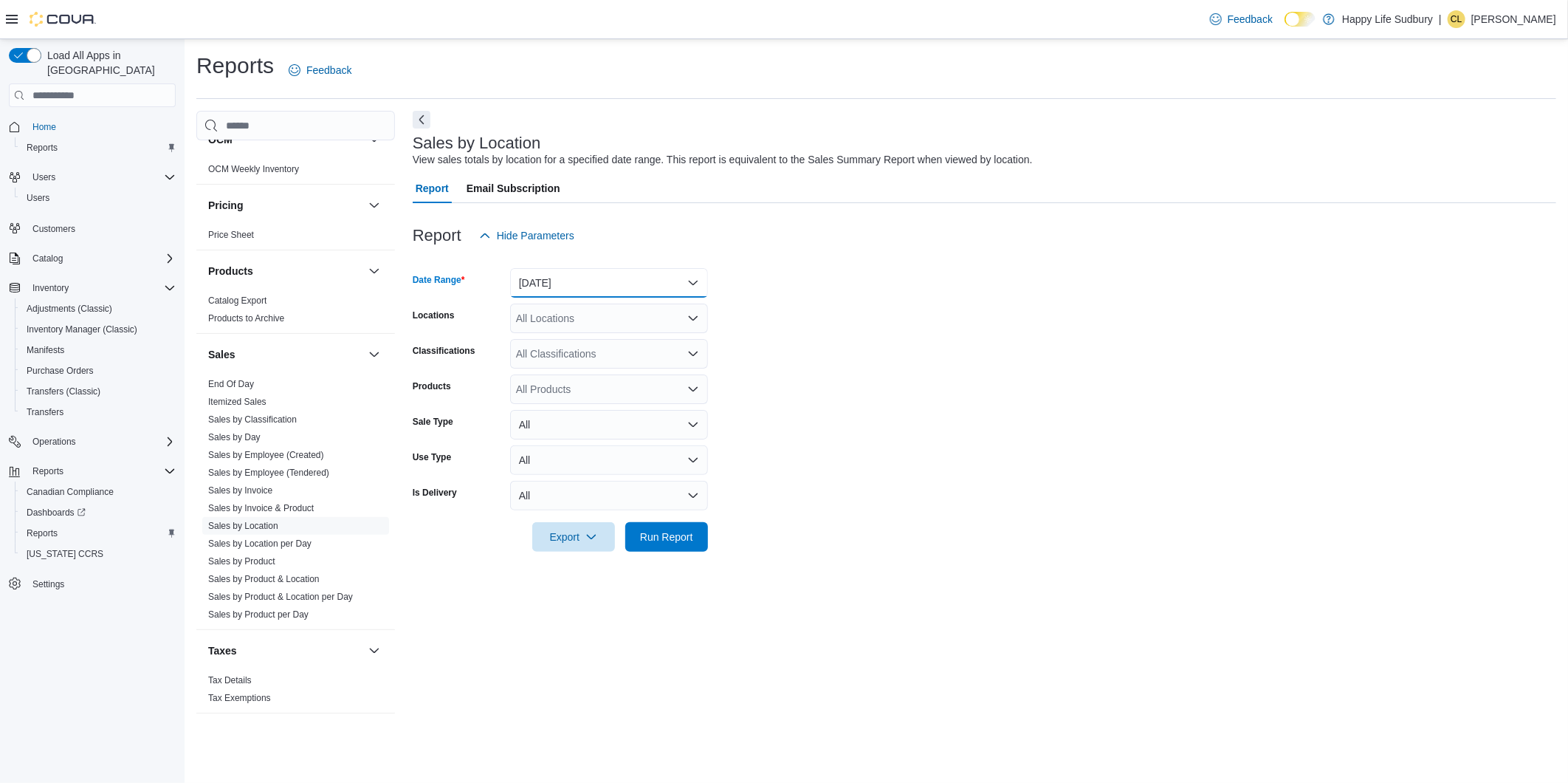
click at [566, 282] on button "[DATE]" at bounding box center [609, 283] width 198 height 30
click at [560, 342] on span "[DATE]" at bounding box center [617, 341] width 168 height 18
click at [669, 533] on span "Run Report" at bounding box center [665, 537] width 53 height 15
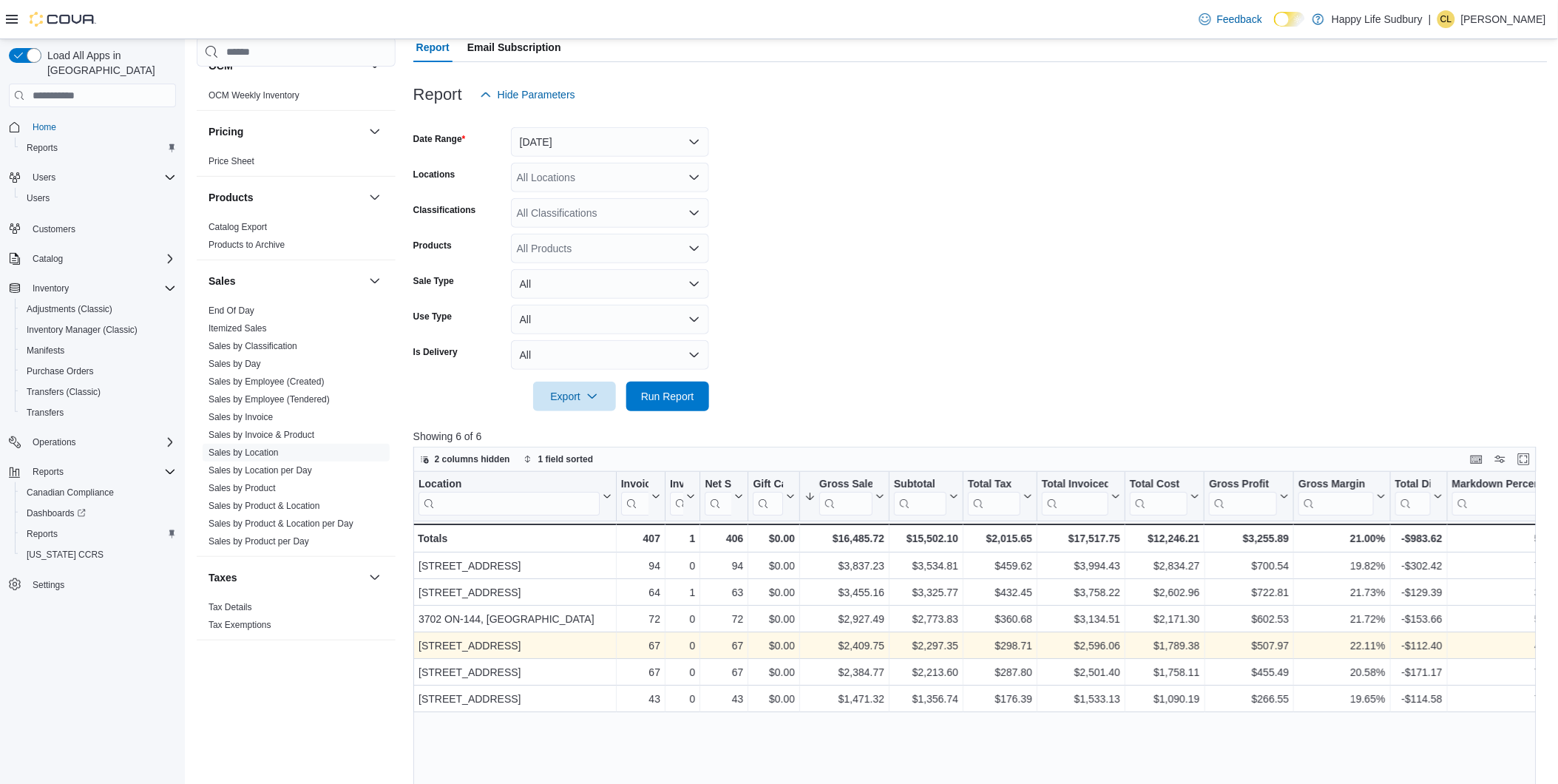
scroll to position [164, 0]
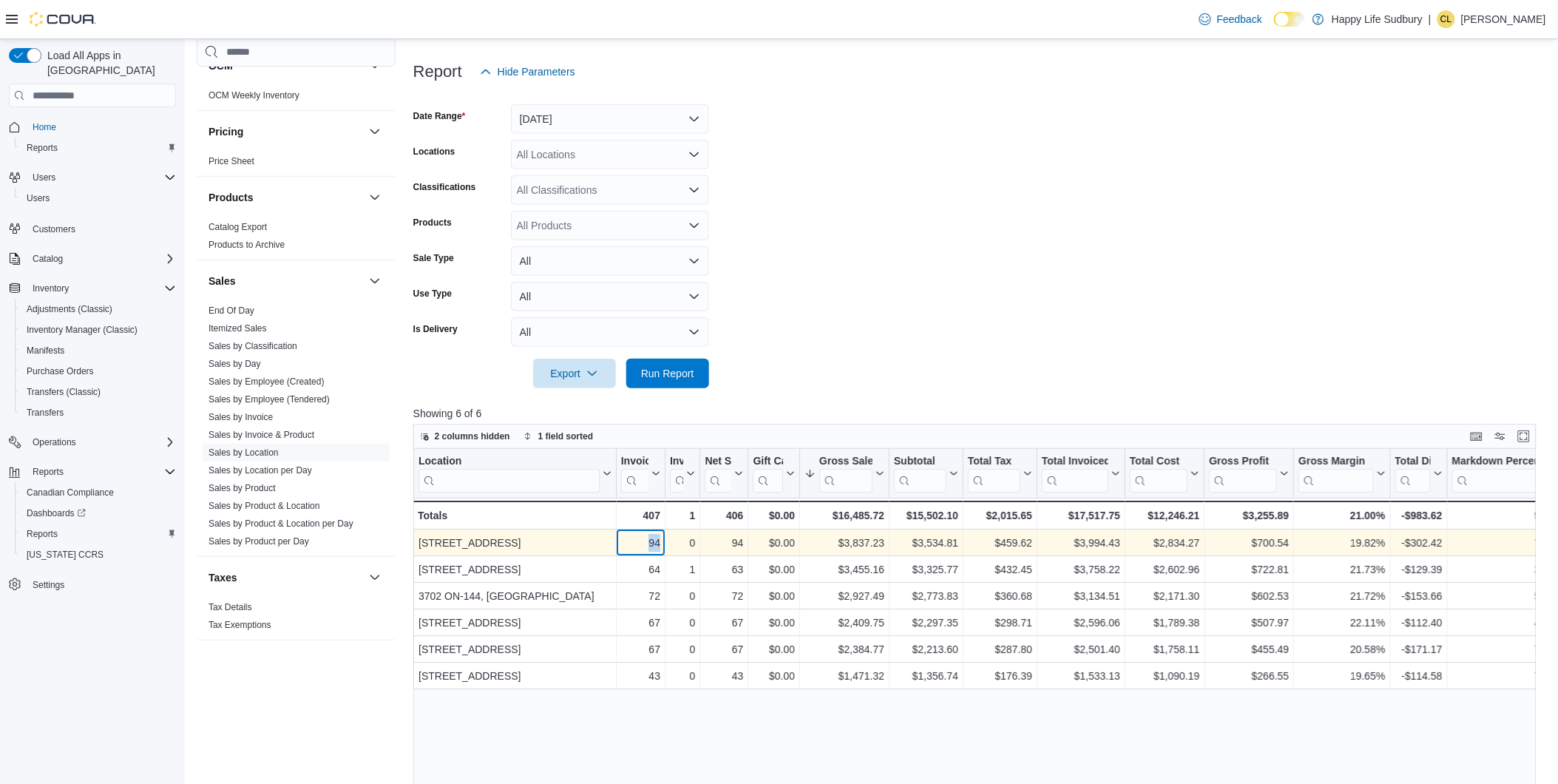
drag, startPoint x: 641, startPoint y: 544, endPoint x: 668, endPoint y: 534, distance: 28.8
click at [668, 534] on div "1021 KINGSWAY UNIT 3, [GEOGRAPHIC_DATA] - Location, column 1, row 1 94 - Invoic…" at bounding box center [1263, 543] width 1700 height 27
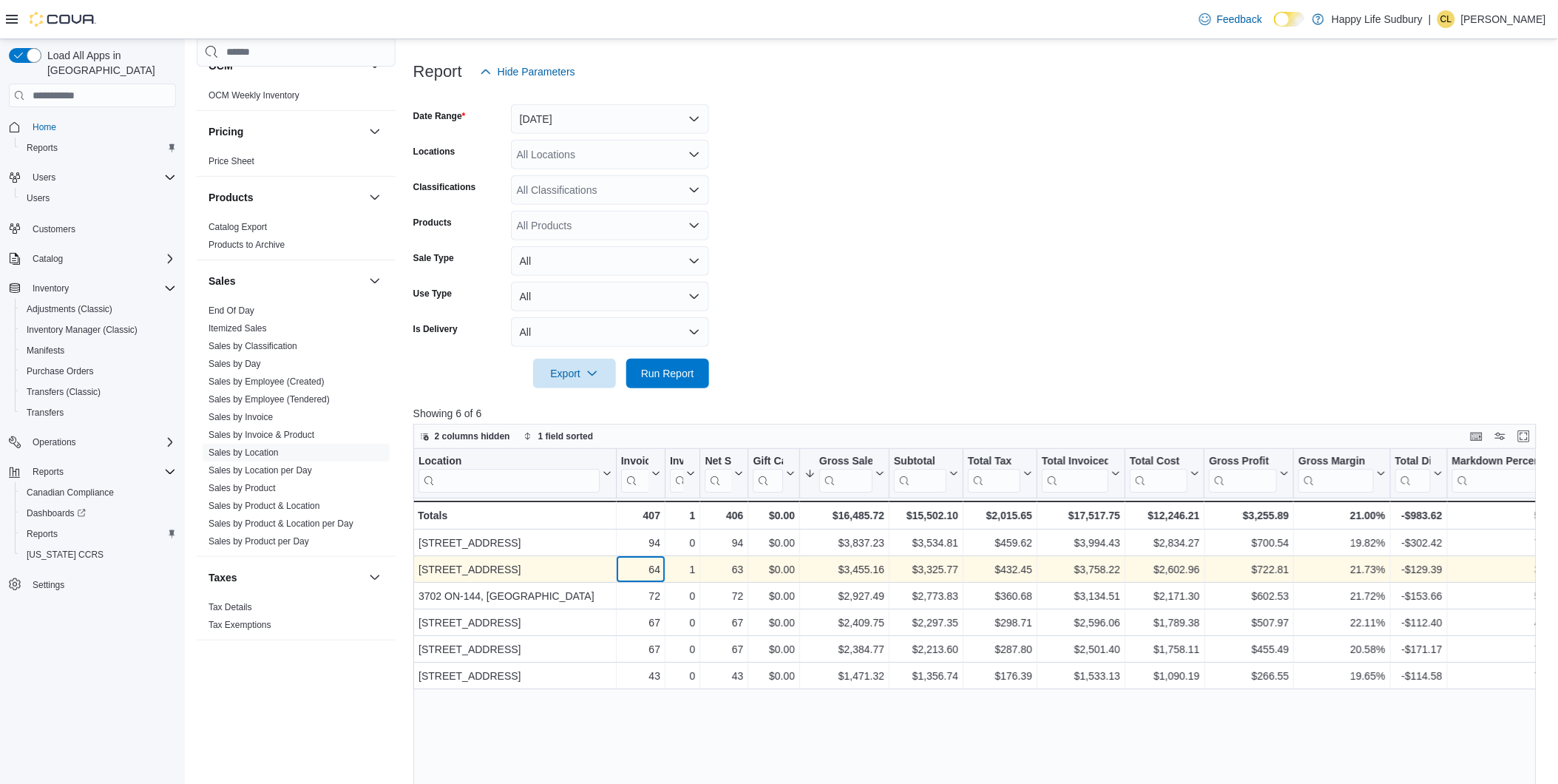
drag, startPoint x: 668, startPoint y: 534, endPoint x: 652, endPoint y: 573, distance: 42.2
click at [652, 573] on div "64" at bounding box center [640, 569] width 39 height 18
drag, startPoint x: 673, startPoint y: 590, endPoint x: 664, endPoint y: 565, distance: 26.6
click at [664, 565] on div "Location Click to view column header actions Invoices Sold Click to view column…" at bounding box center [1263, 569] width 1700 height 240
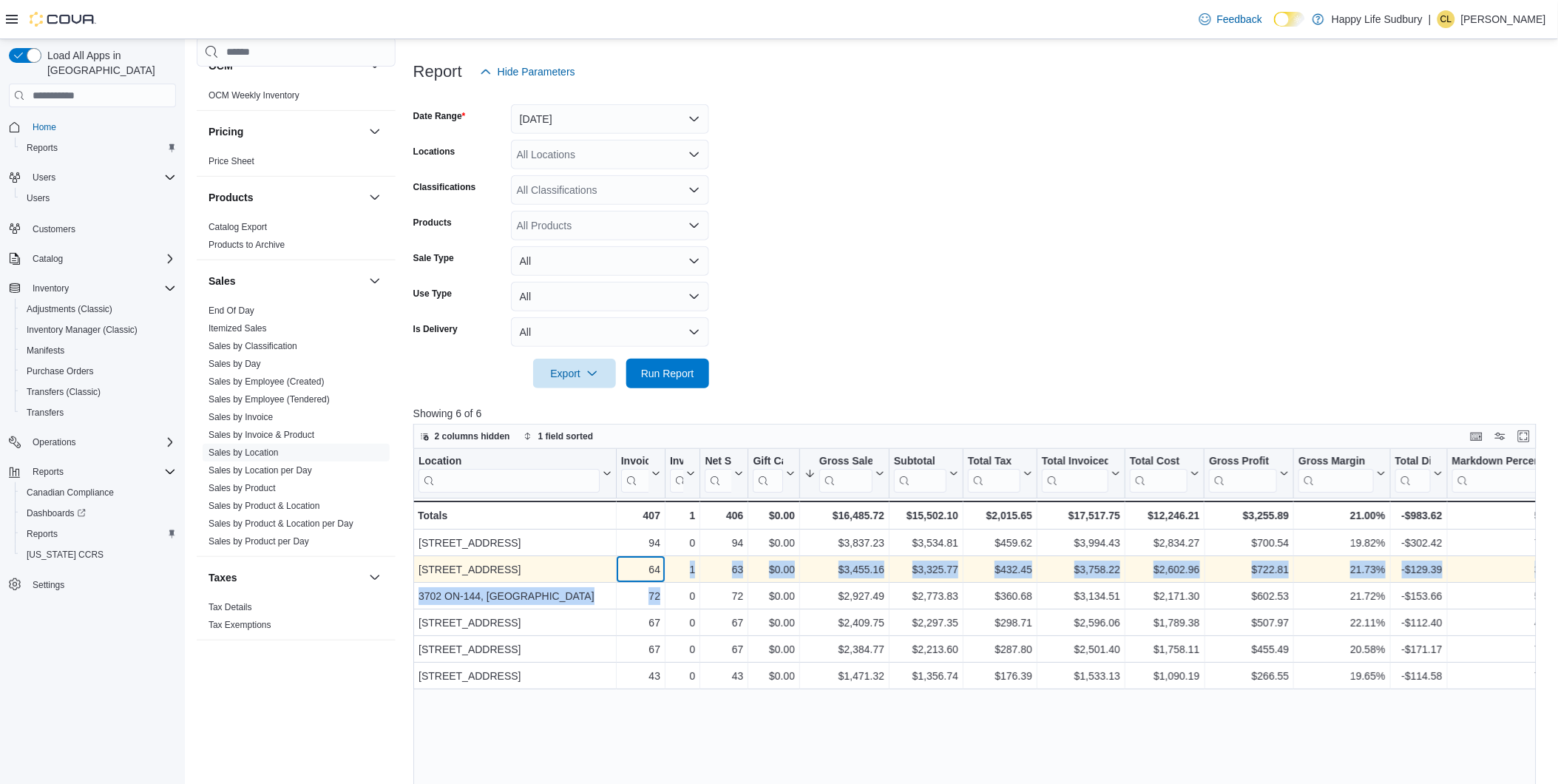
drag, startPoint x: 664, startPoint y: 565, endPoint x: 646, endPoint y: 564, distance: 18.0
click at [646, 564] on div "64" at bounding box center [640, 569] width 39 height 18
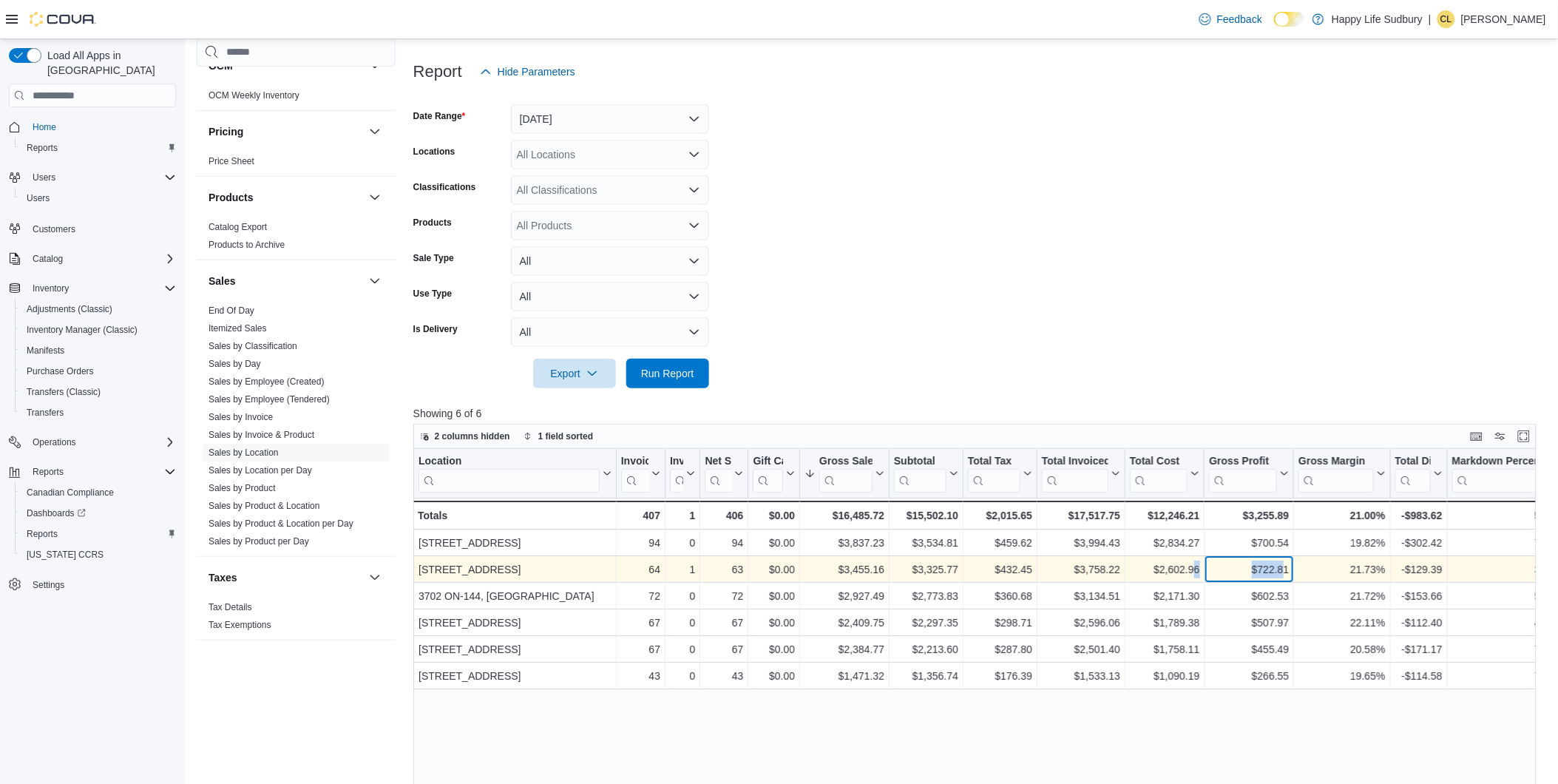
drag, startPoint x: 1282, startPoint y: 565, endPoint x: 1194, endPoint y: 566, distance: 88.0
click at [1194, 566] on div "[GEOGRAPHIC_DATA] - Location, column 1, row 2 64 - Invoices Sold, column 2, row…" at bounding box center [1263, 569] width 1700 height 27
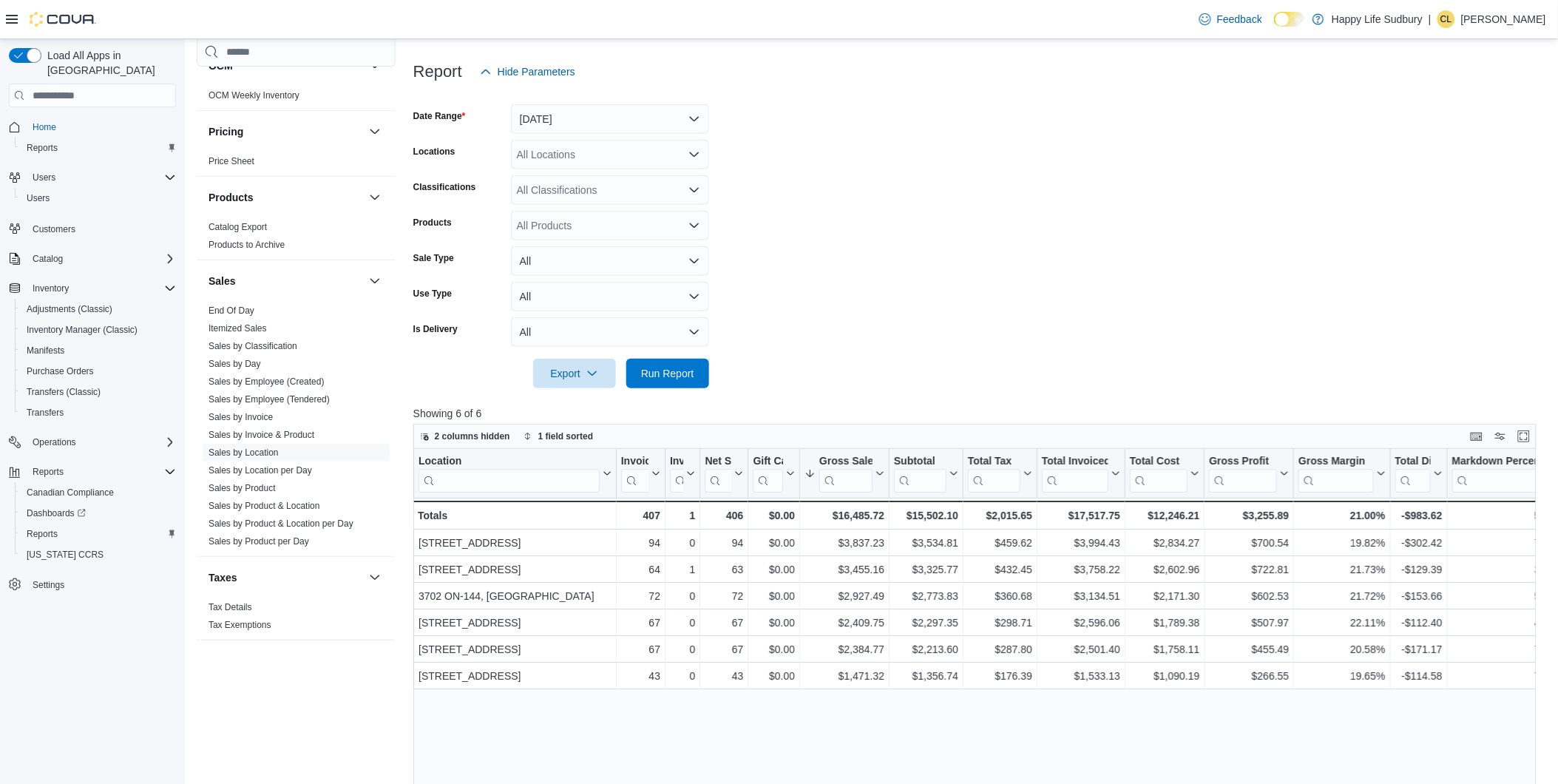
click at [1292, 749] on div "Location Click to view column header actions Invoices Sold Click to view column…" at bounding box center [981, 750] width 1134 height 602
click at [1118, 268] on form "Date Range [DATE] Locations All Locations Classifications All Classifications P…" at bounding box center [981, 237] width 1134 height 302
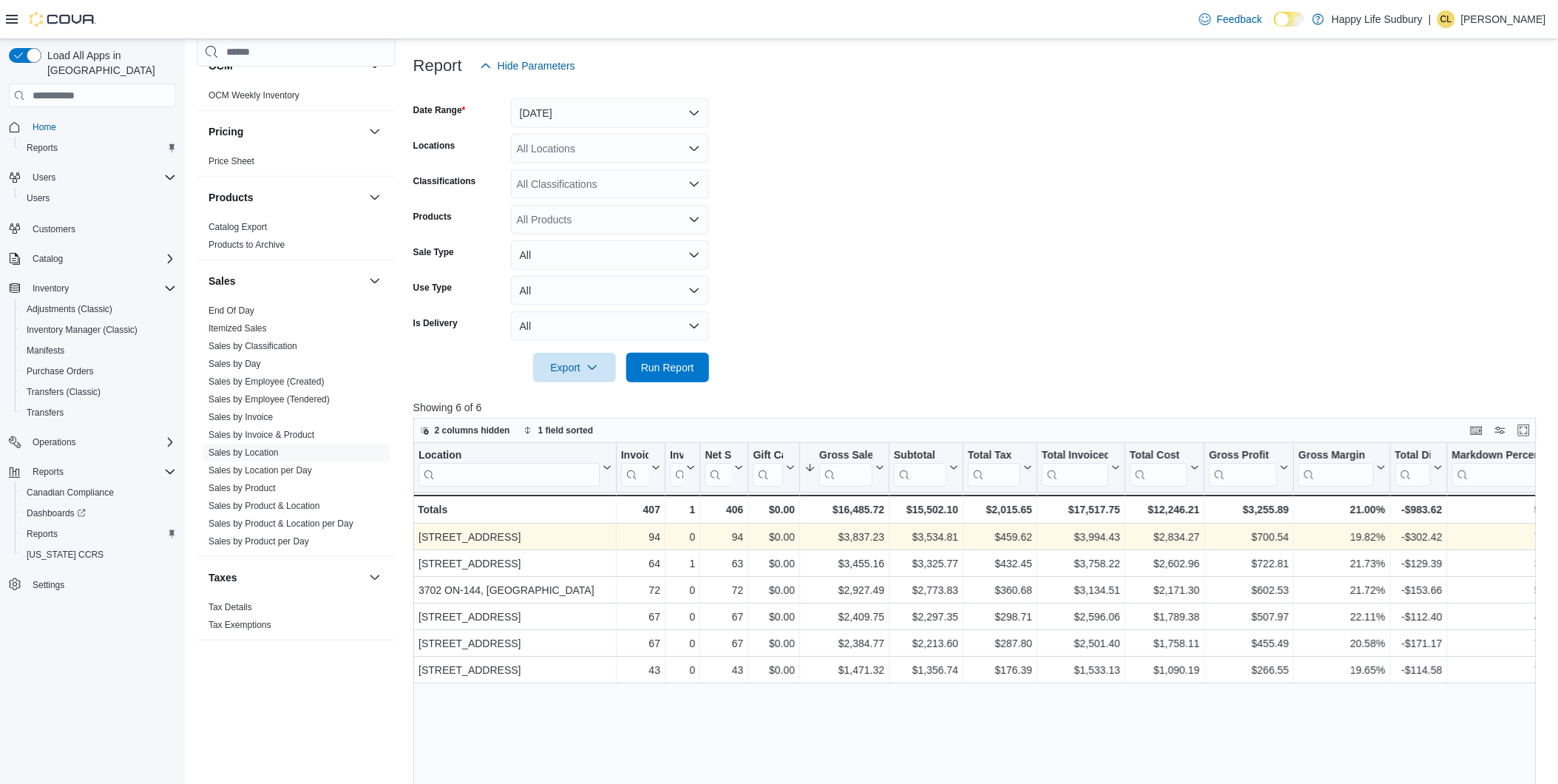
scroll to position [329, 0]
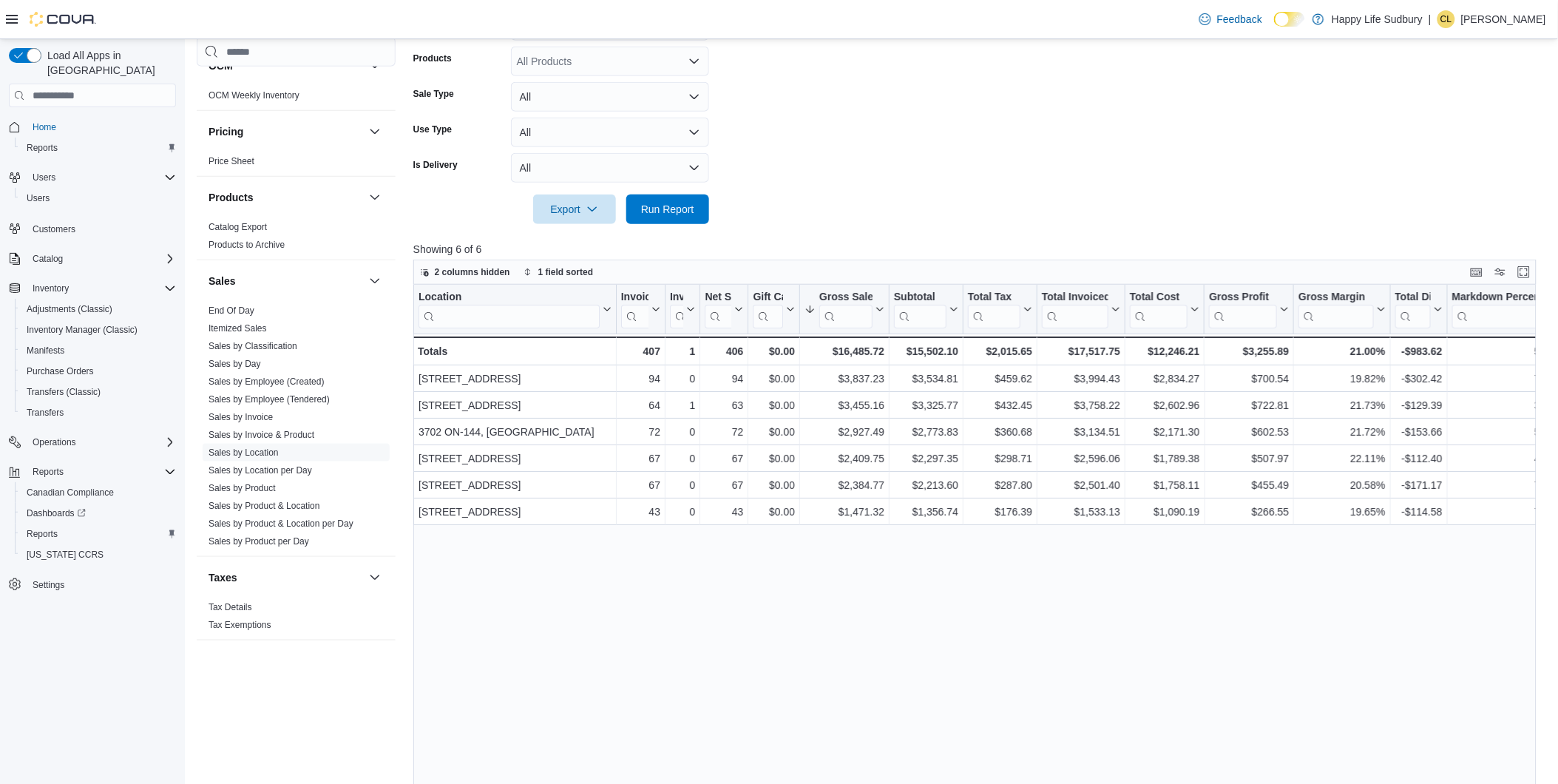
click at [645, 182] on div at bounding box center [981, 188] width 1134 height 12
click at [677, 210] on span "Run Report" at bounding box center [667, 209] width 53 height 15
drag, startPoint x: 801, startPoint y: 135, endPoint x: 621, endPoint y: 246, distance: 211.5
click at [795, 138] on form "Date Range [DATE] Locations All Locations Classifications All Classifications P…" at bounding box center [981, 74] width 1134 height 302
click at [657, 214] on span "Run Report" at bounding box center [667, 209] width 53 height 15
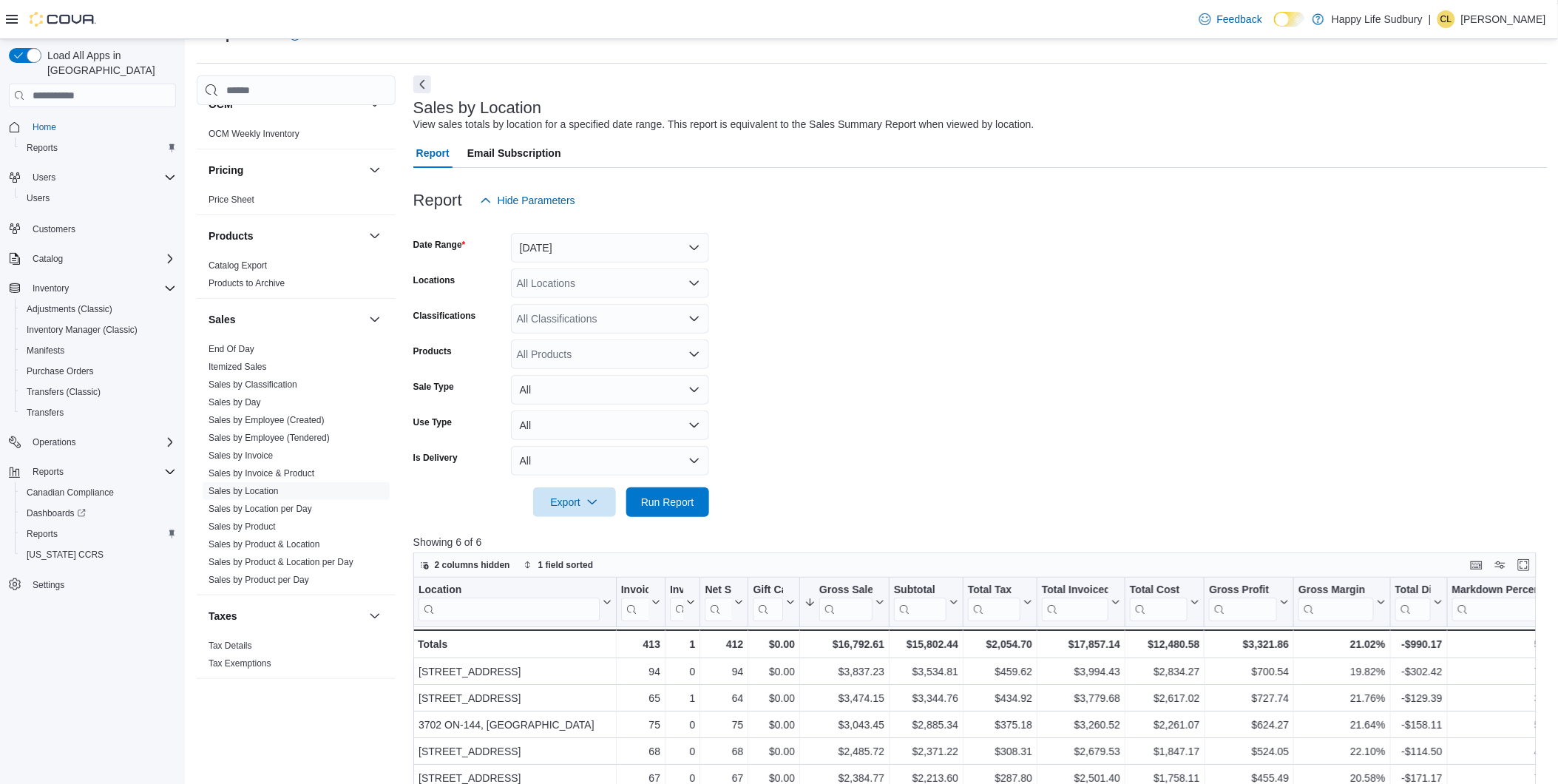
scroll to position [411, 0]
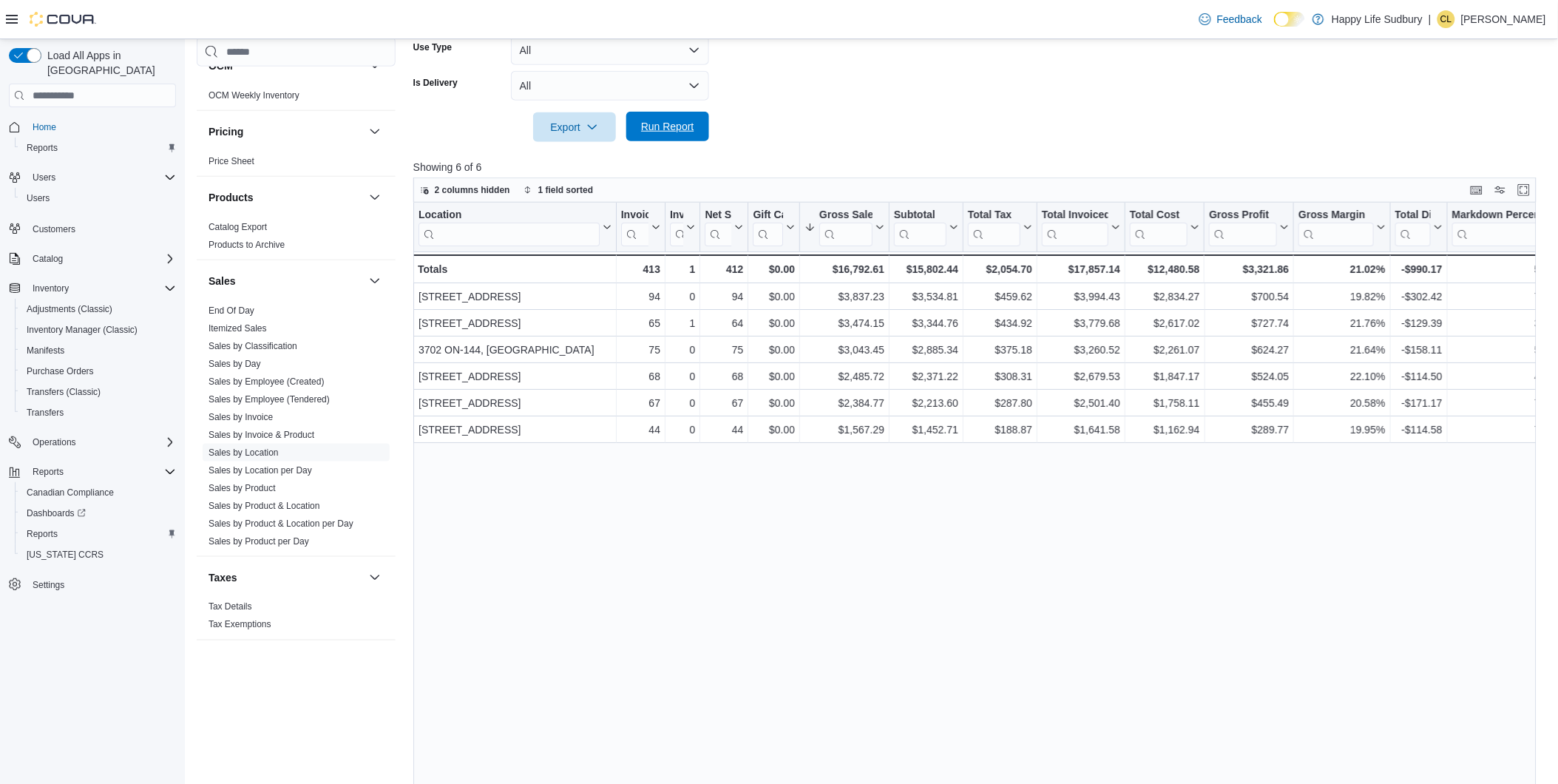
click at [674, 135] on span "Run Report" at bounding box center [668, 127] width 65 height 30
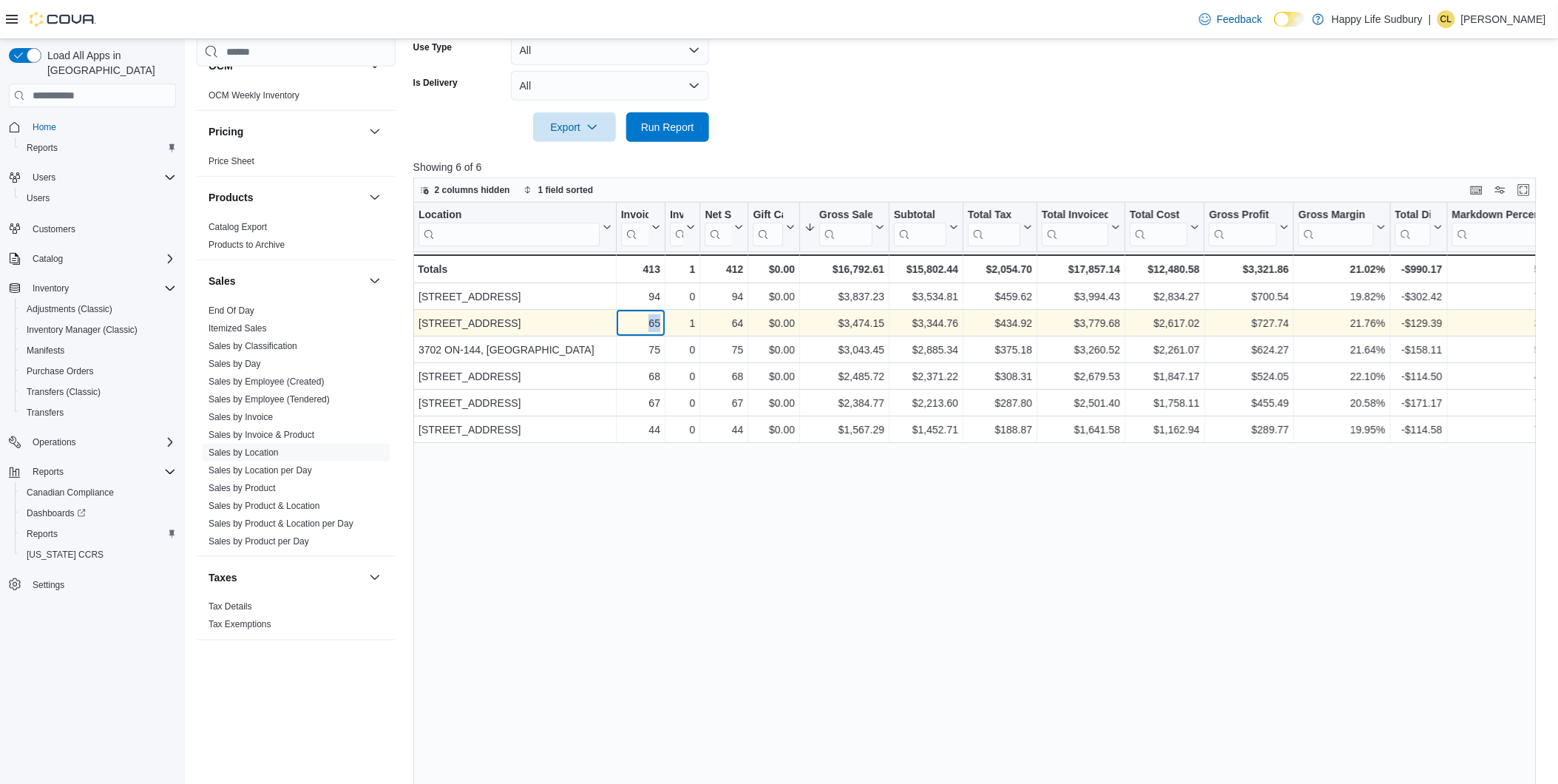
drag, startPoint x: 649, startPoint y: 330, endPoint x: 667, endPoint y: 326, distance: 18.4
click at [667, 326] on div "[GEOGRAPHIC_DATA] - Location, column 1, row 2 65 - Invoices Sold, column 2, row…" at bounding box center [1263, 323] width 1700 height 27
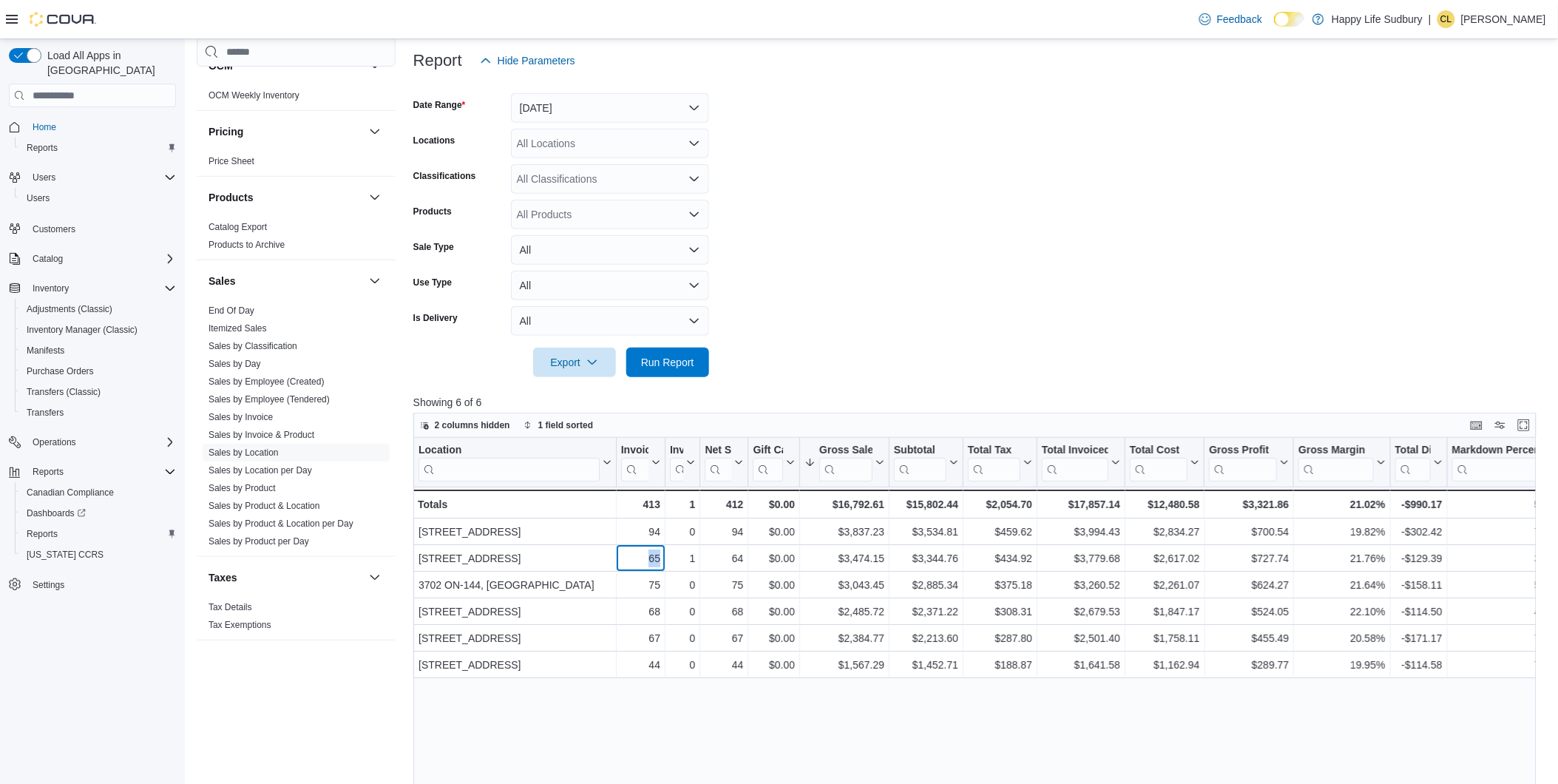
scroll to position [82, 0]
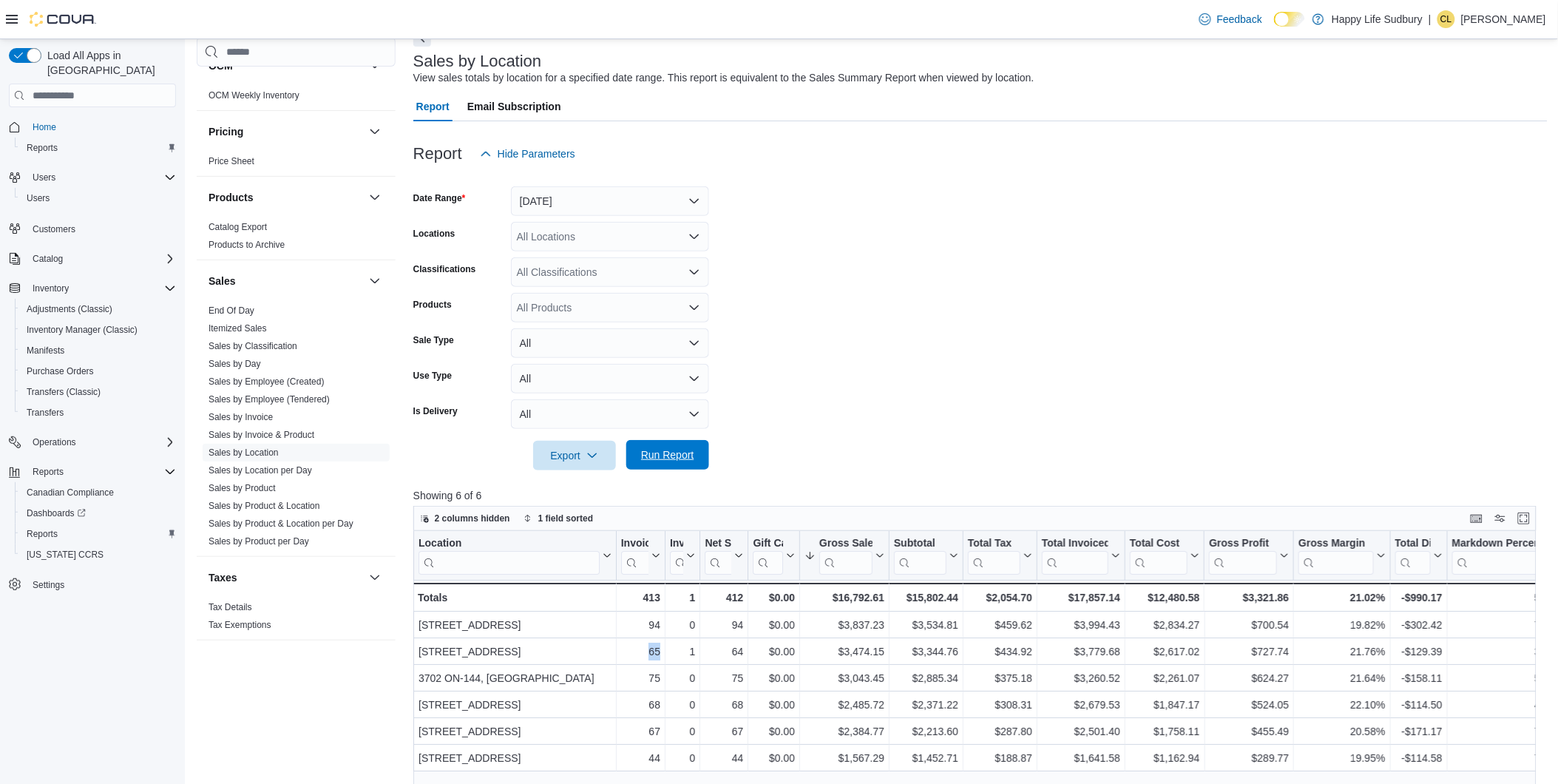
click at [648, 466] on span "Run Report" at bounding box center [668, 454] width 65 height 30
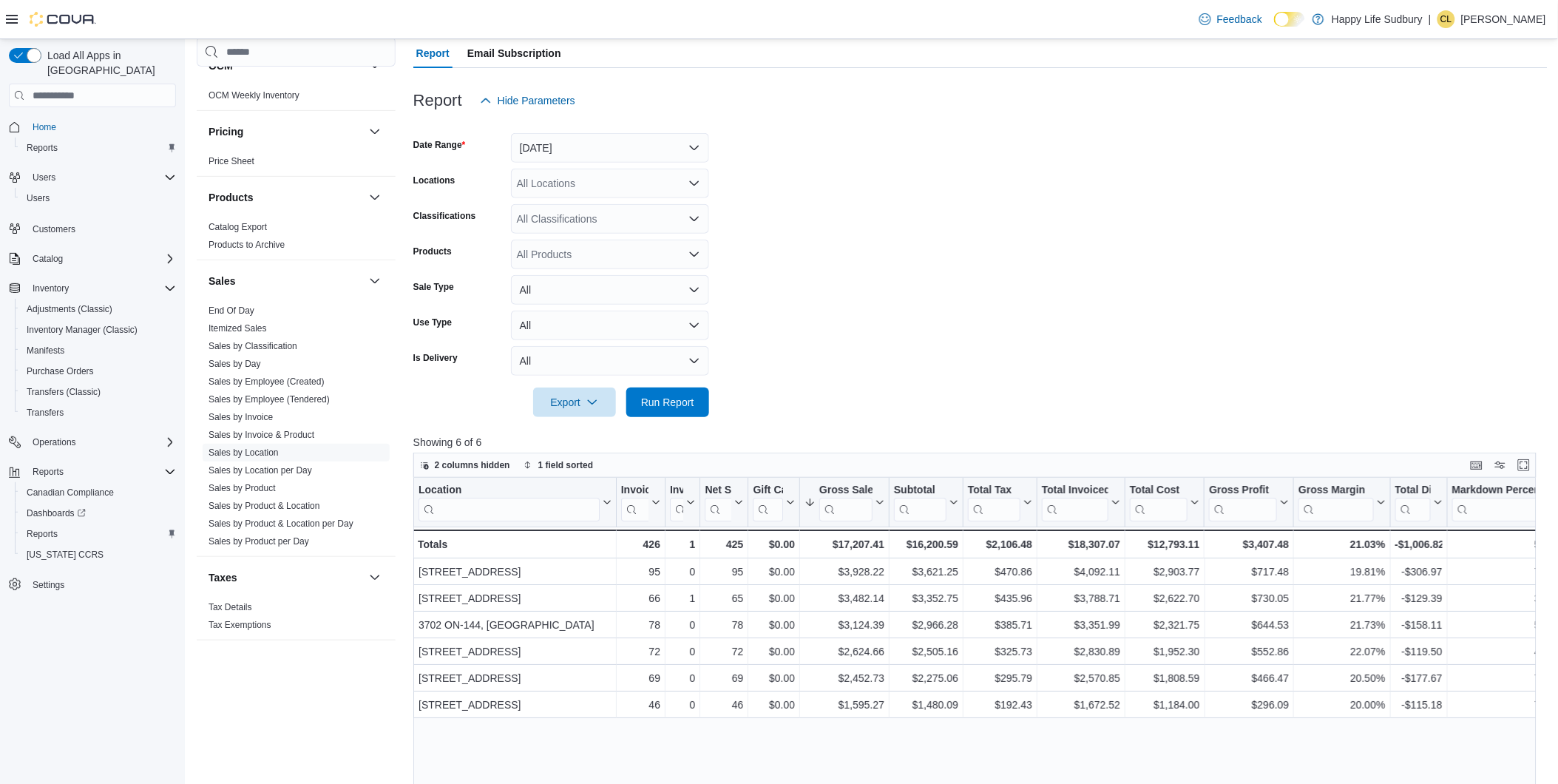
scroll to position [164, 0]
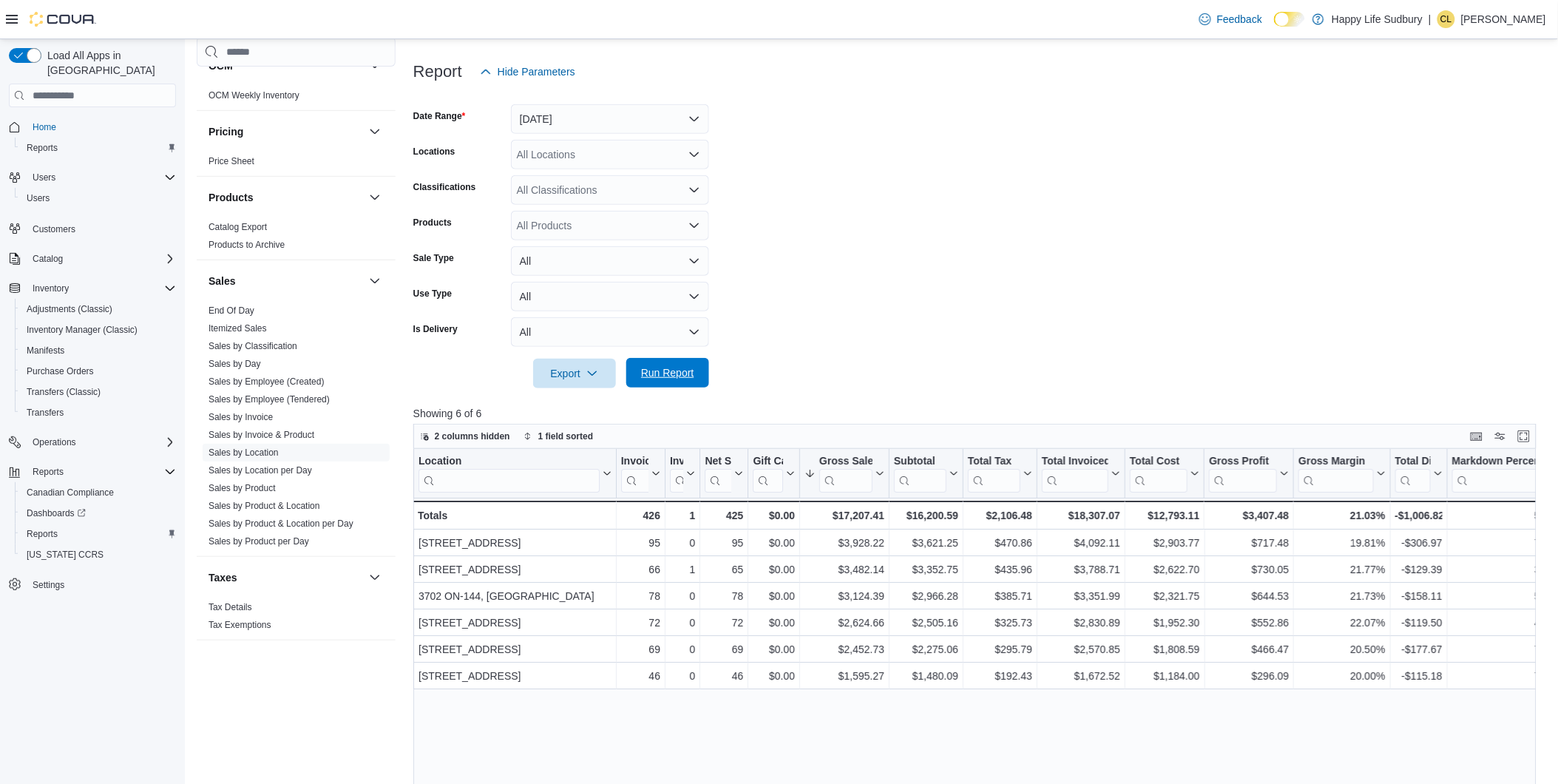
click at [674, 367] on span "Run Report" at bounding box center [667, 372] width 53 height 15
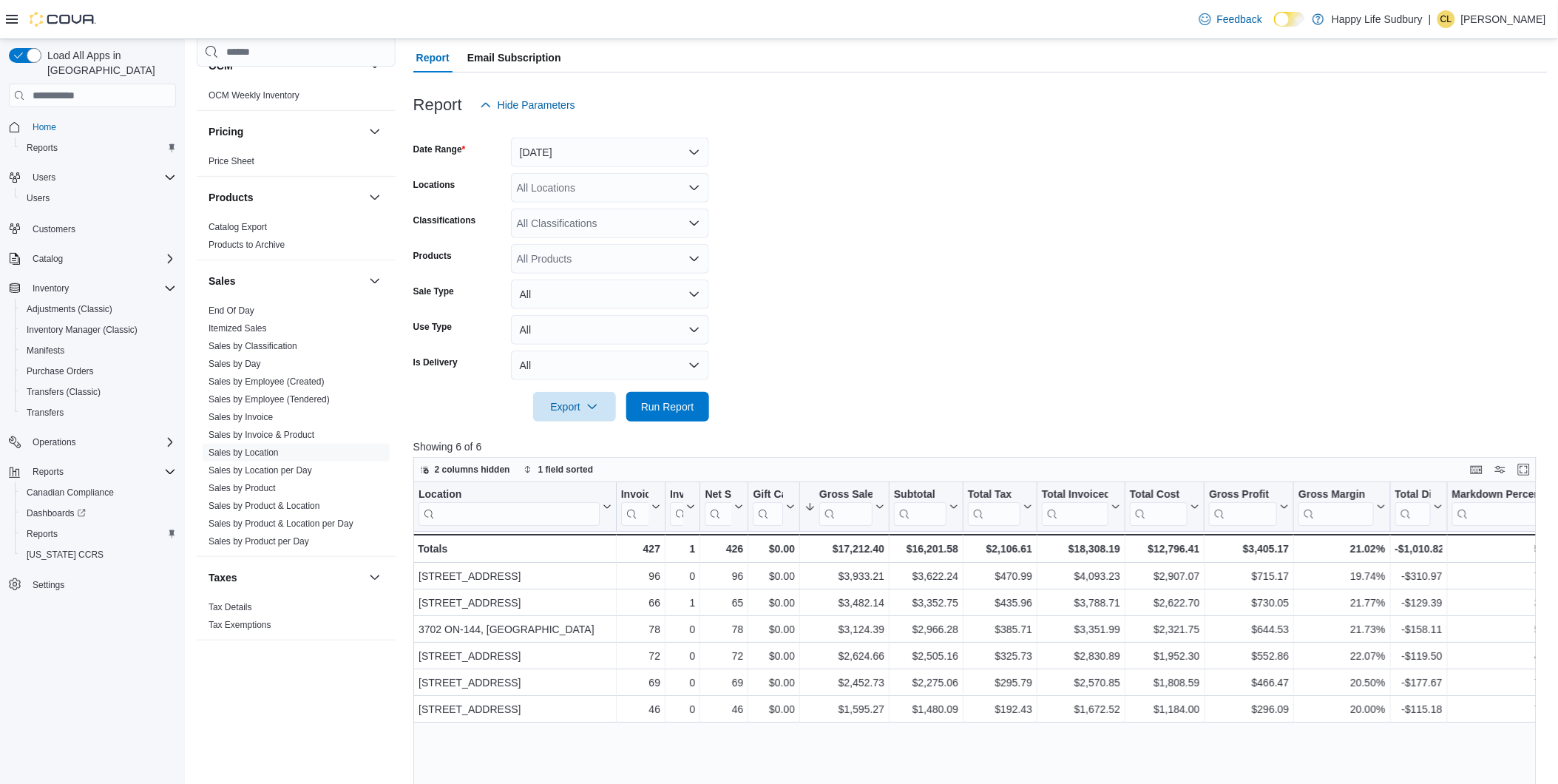
scroll to position [82, 0]
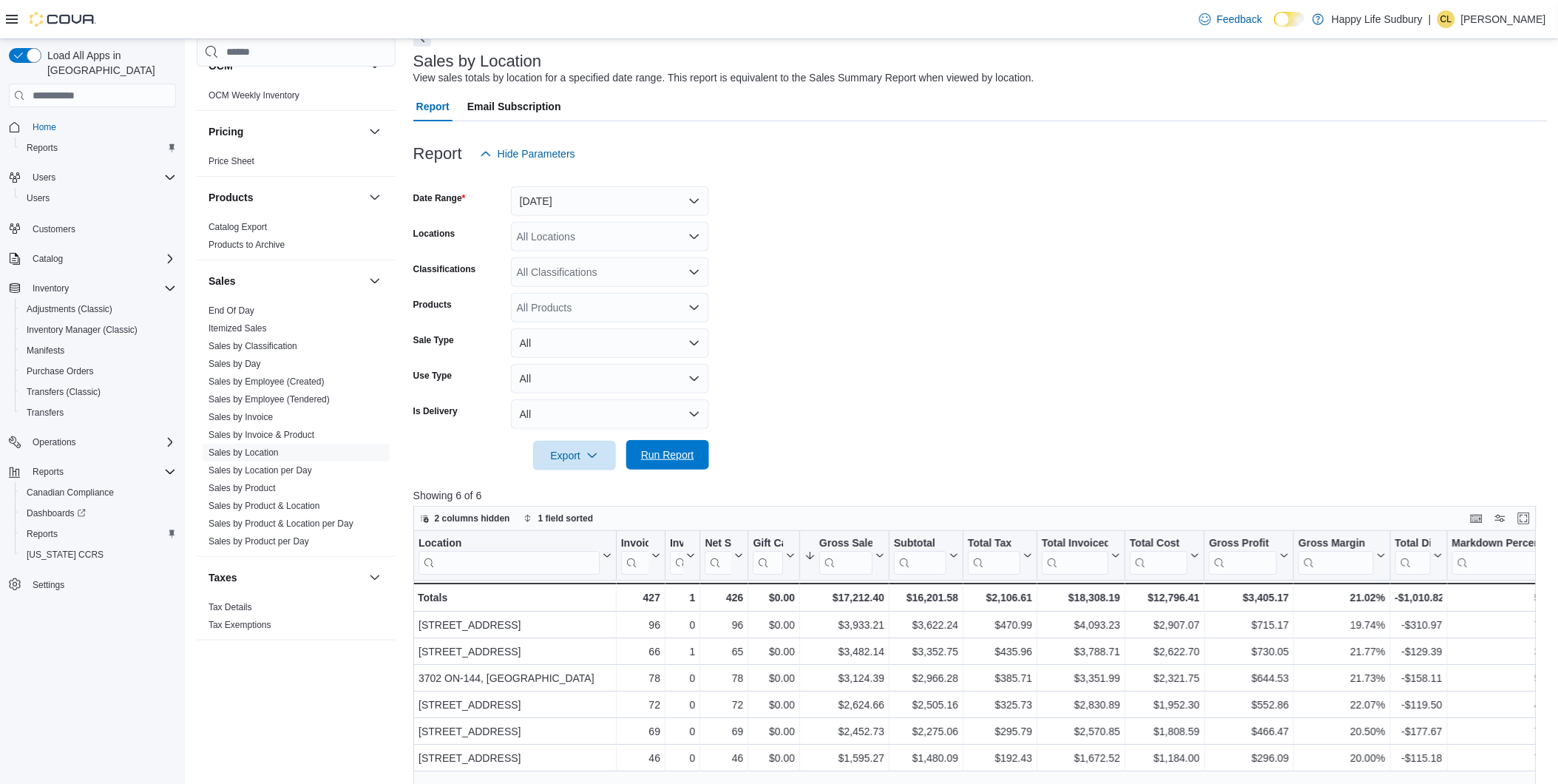
click at [689, 453] on span "Run Report" at bounding box center [667, 454] width 53 height 15
click at [671, 459] on span "Run Report" at bounding box center [667, 454] width 53 height 15
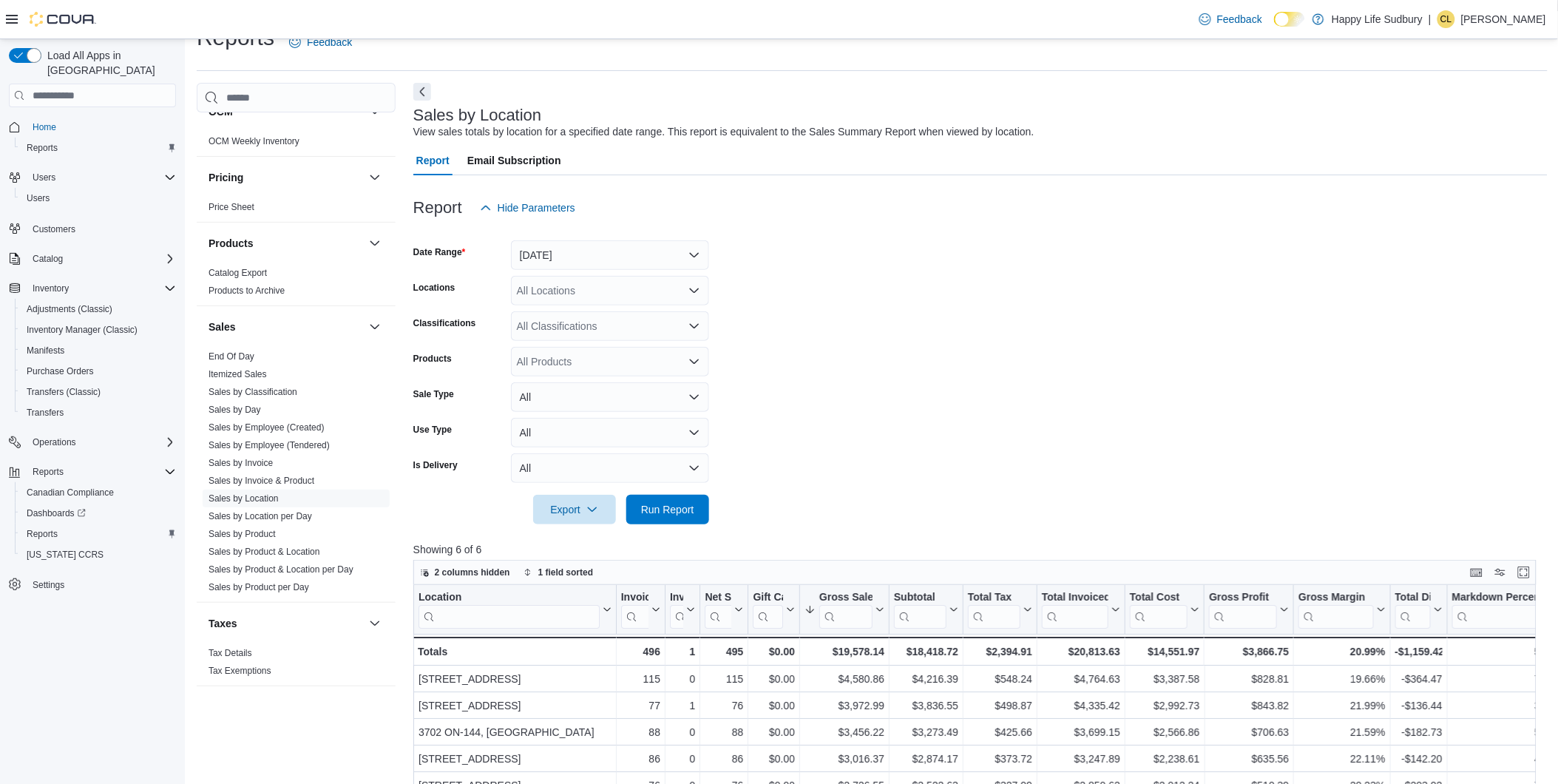
scroll to position [0, 0]
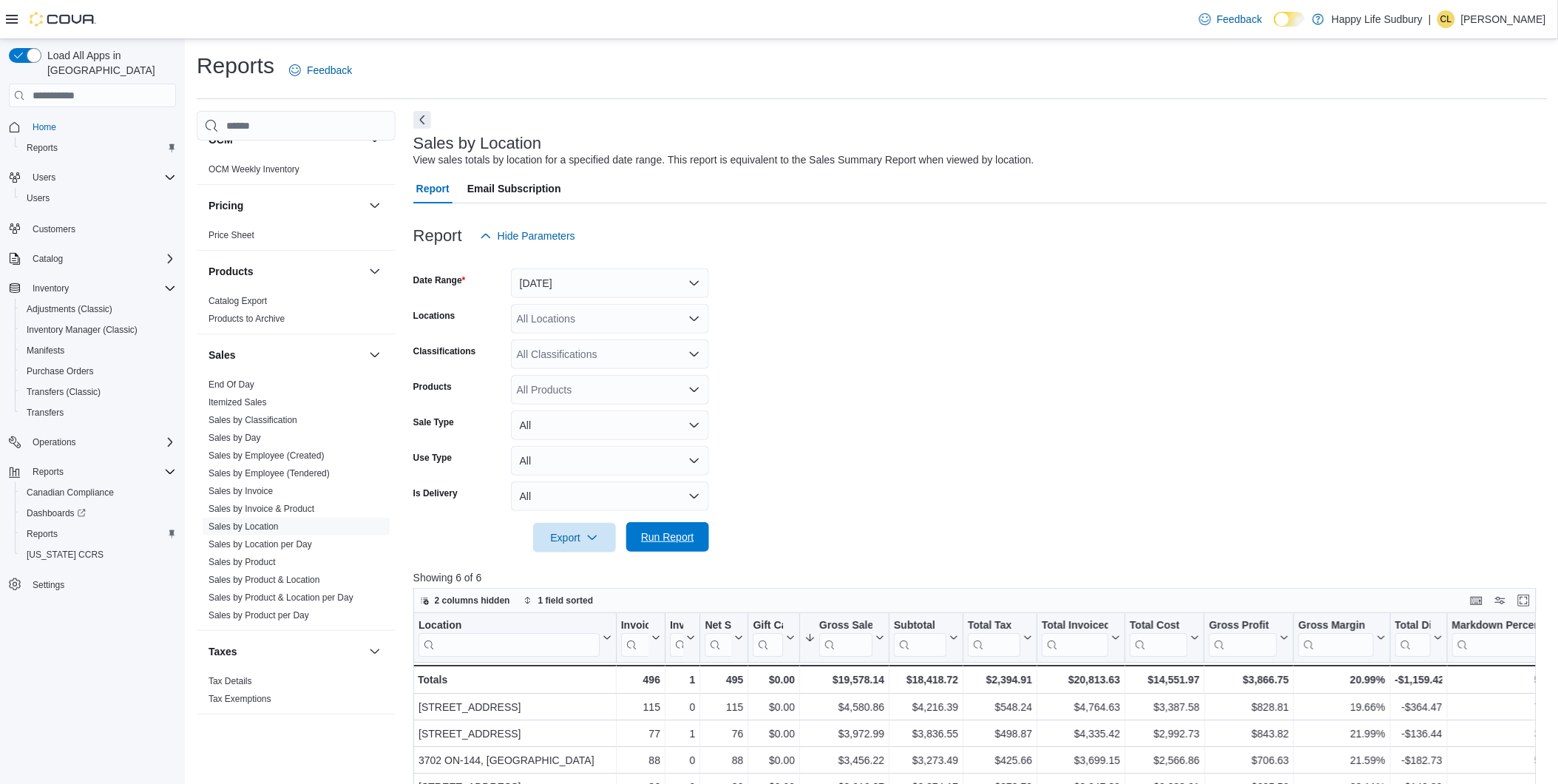
click at [653, 536] on span "Run Report" at bounding box center [667, 537] width 53 height 15
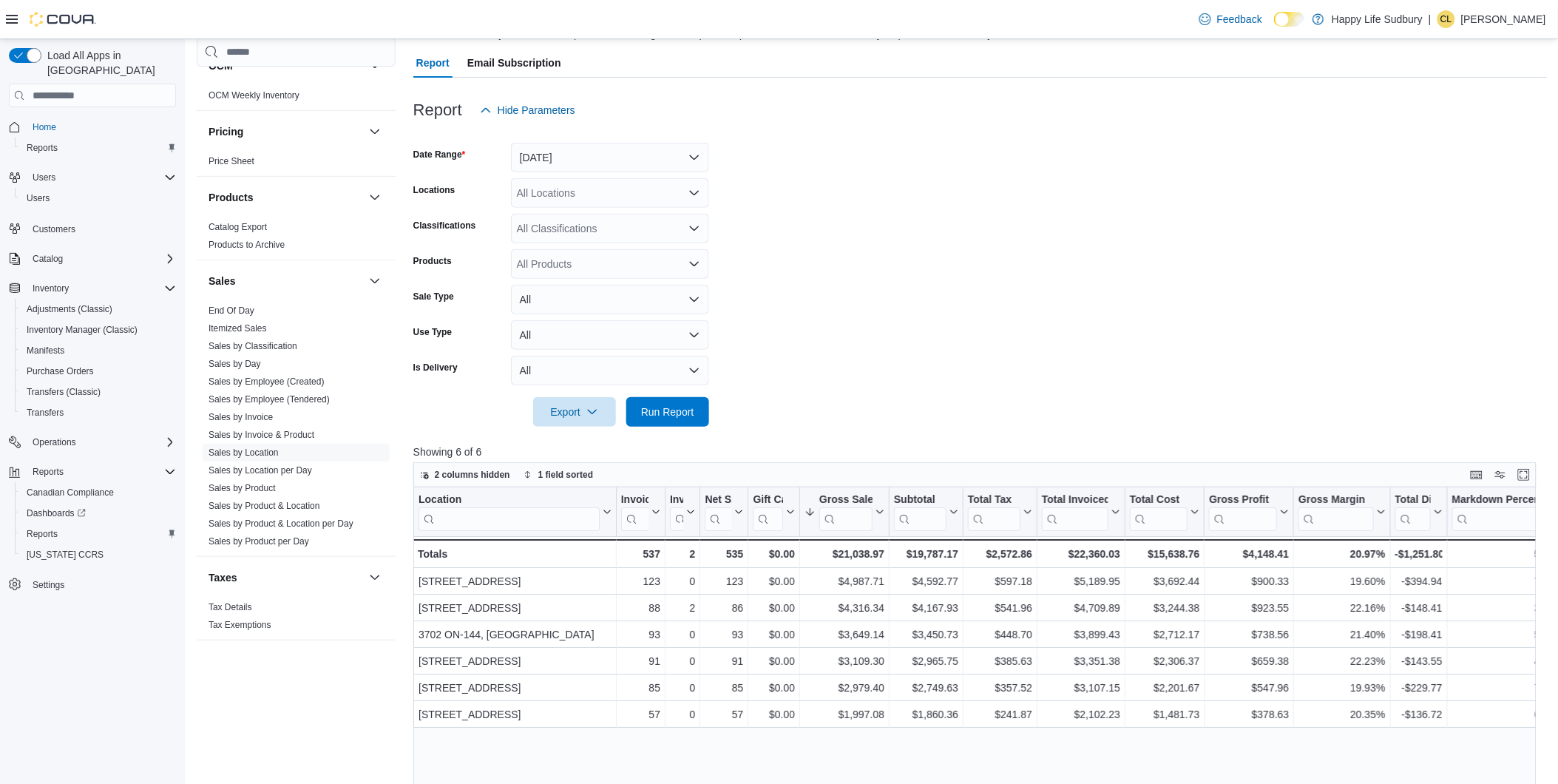
scroll to position [164, 0]
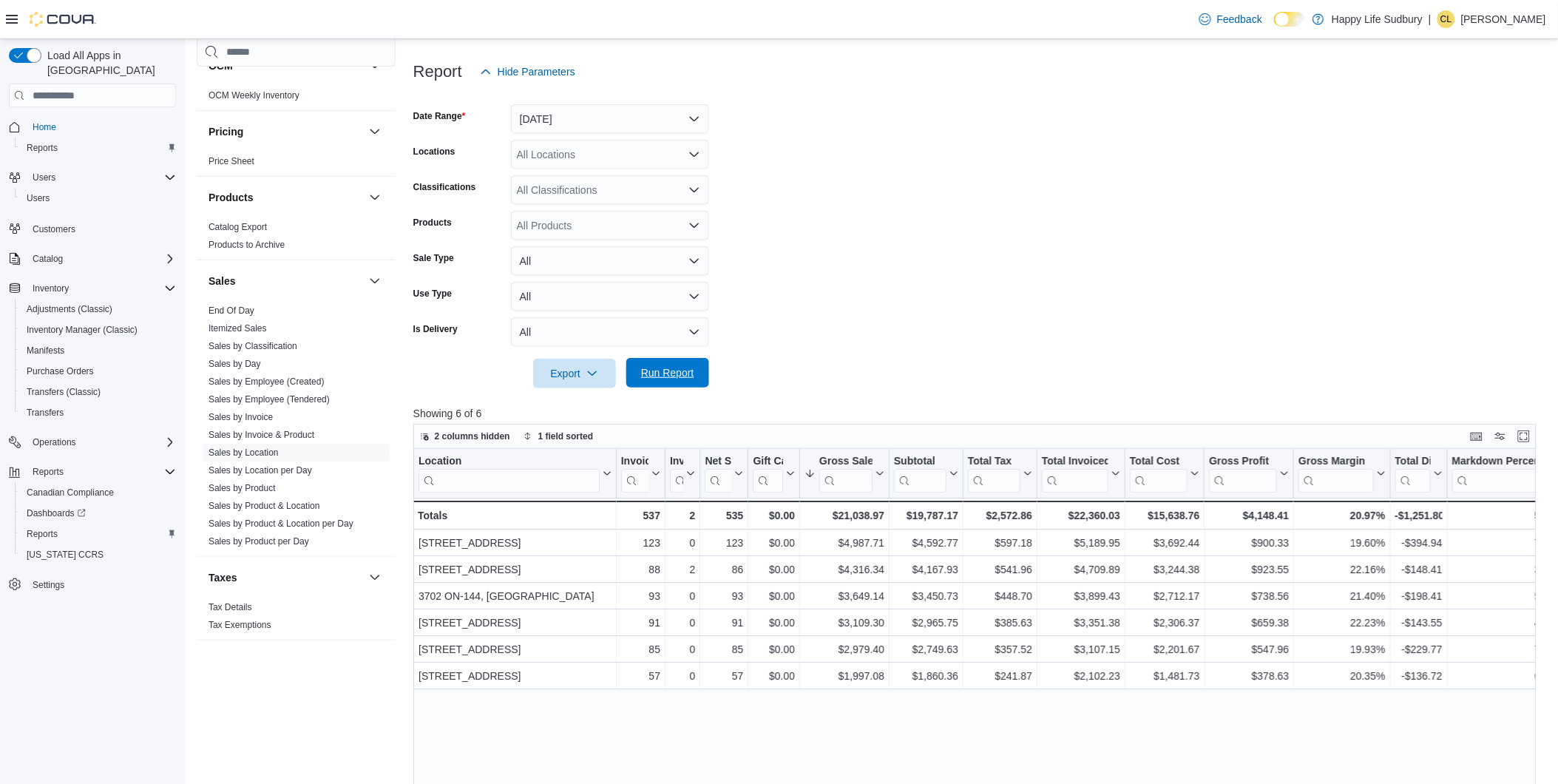
click at [687, 372] on span "Run Report" at bounding box center [667, 372] width 53 height 15
